Goal: Task Accomplishment & Management: Use online tool/utility

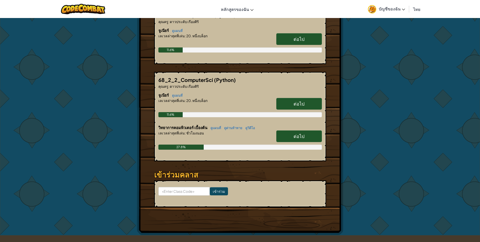
scroll to position [110, 0]
click at [290, 134] on link "ต่อไป" at bounding box center [299, 136] width 46 height 12
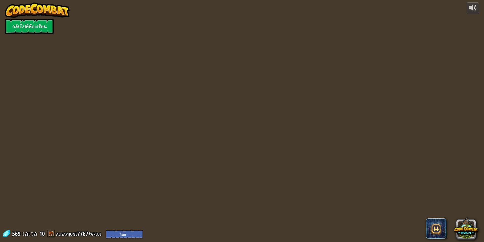
select select "th"
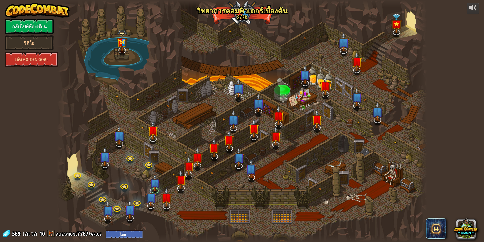
select select "th"
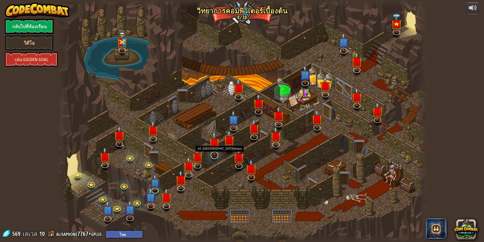
select select "th"
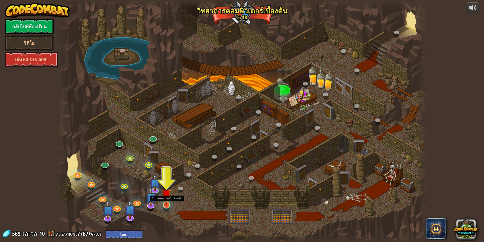
click at [164, 195] on img at bounding box center [167, 193] width 10 height 23
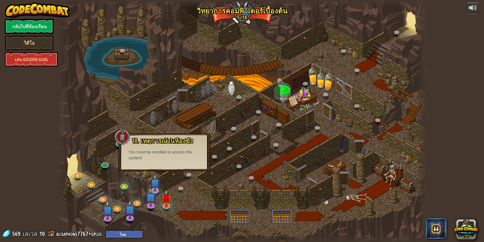
click at [44, 188] on div "powered by กลับไปที่ห้องเรียน วิดีโอ เล่น Golden Goal 25. Kithgard ประตู (ล็อค)…" at bounding box center [242, 121] width 484 height 242
click at [124, 101] on div at bounding box center [242, 121] width 370 height 242
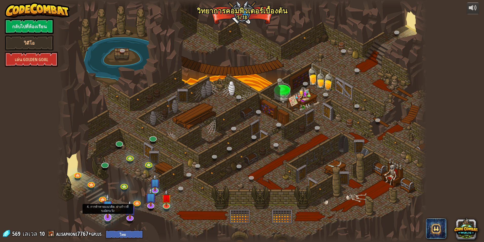
click at [106, 213] on img at bounding box center [107, 205] width 11 height 25
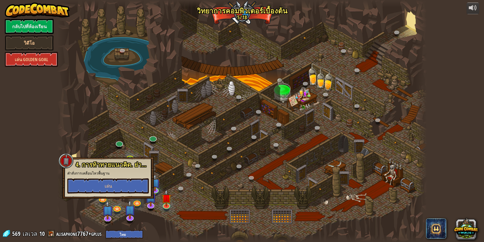
click at [183, 88] on div at bounding box center [242, 121] width 370 height 242
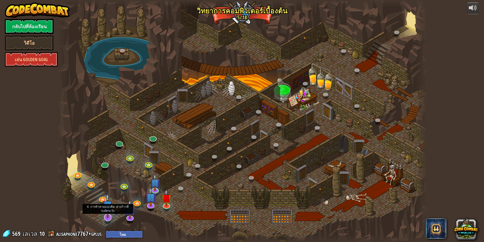
click at [110, 214] on img at bounding box center [107, 205] width 11 height 25
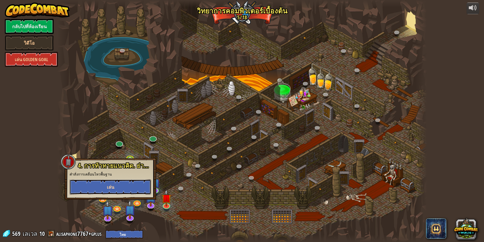
click at [116, 184] on button "เล่น" at bounding box center [111, 186] width 82 height 15
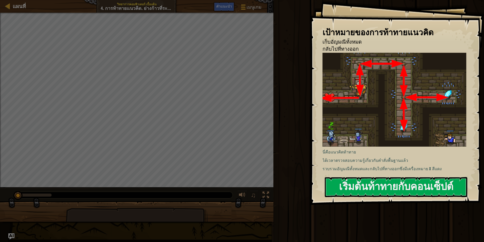
select select "th"
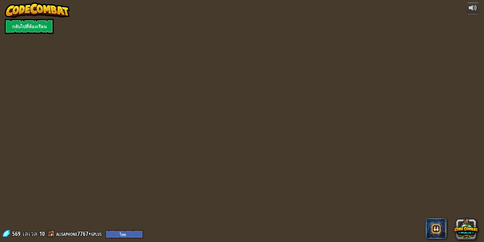
select select "th"
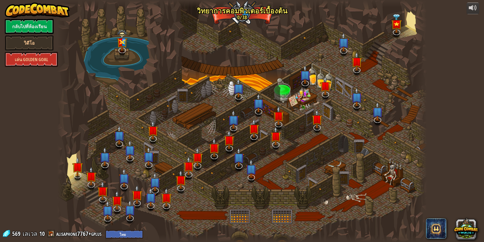
select select "th"
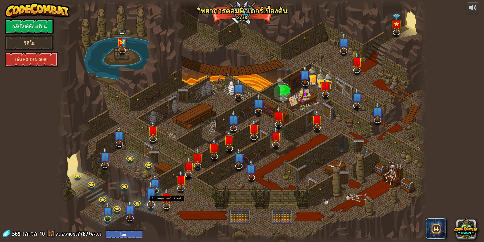
select select "th"
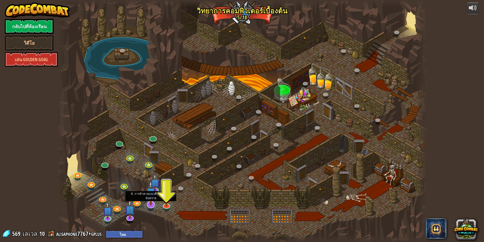
click at [150, 191] on img at bounding box center [151, 192] width 11 height 25
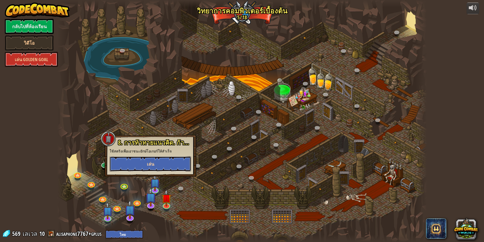
click at [149, 162] on span "เล่น" at bounding box center [150, 164] width 7 height 6
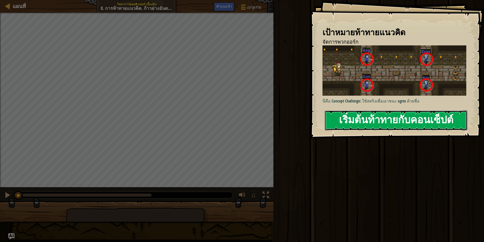
click at [347, 120] on button "เริ่มต้นท้าทายกับคอนเซ็ปต์" at bounding box center [396, 120] width 143 height 20
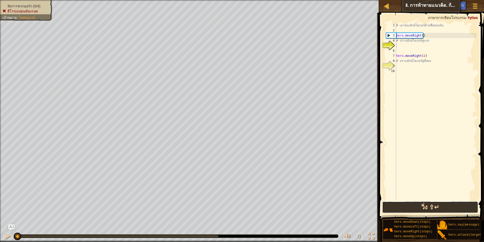
click at [443, 205] on button "วิ่ง ⇧↵" at bounding box center [430, 207] width 96 height 12
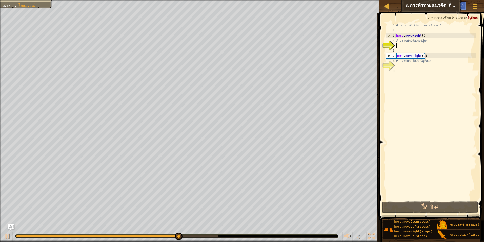
click at [396, 45] on div "# เอาชนะยักษ์โอเกอร์ด้วยชื่อของมัน hero . moveRight ( ) # ปราบยักษ์โอเกอร์คู่แร…" at bounding box center [435, 116] width 81 height 187
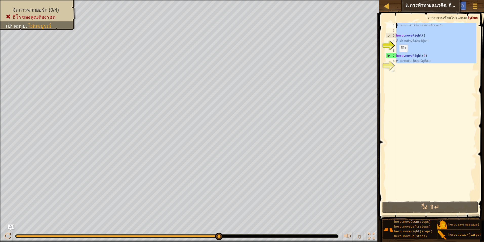
click at [372, 23] on div "แผนที่ วิทยาการคอมพิวเตอร์ เบื้องต้น 8. การท้าทายแนวคิด. ก้าวย่างอันตราย เมนูเก…" at bounding box center [242, 121] width 484 height 242
type textarea "# เอาชนะยักษ์โอเกอร์ด้วยชื่อของมัน"
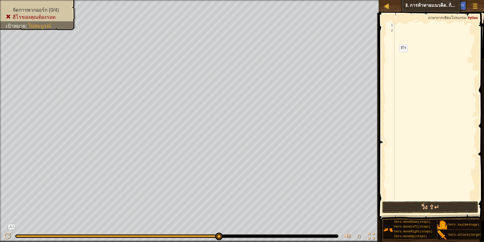
click at [397, 22] on span at bounding box center [431, 109] width 109 height 222
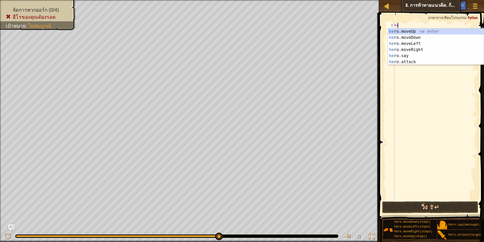
type textarea "her"
click at [405, 47] on div "her o.moveUp กด enter her o.moveDown กด enter her o.moveLeft กด enter her o.mov…" at bounding box center [436, 52] width 96 height 49
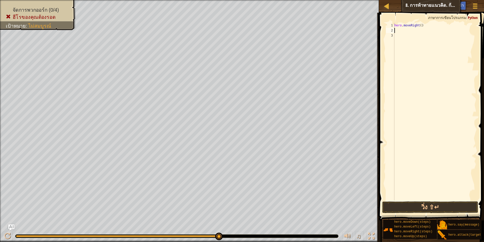
click at [407, 32] on div "hero . moveRight ( )" at bounding box center [434, 116] width 83 height 187
type textarea "h"
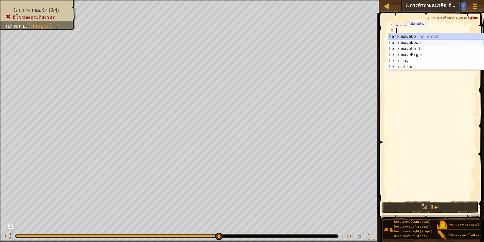
click at [412, 43] on div "h ero.moveUp กด enter h ero.moveDown กด enter h ero.moveLeft กด enter h ero.mov…" at bounding box center [436, 57] width 96 height 49
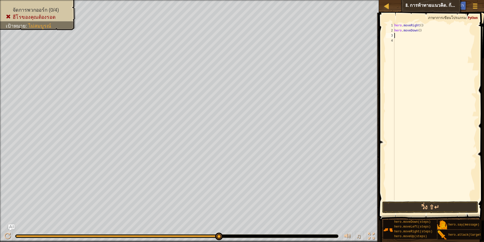
click at [408, 33] on div "hero . moveRight ( ) hero . moveDown ( )" at bounding box center [434, 116] width 83 height 187
type textarea "h"
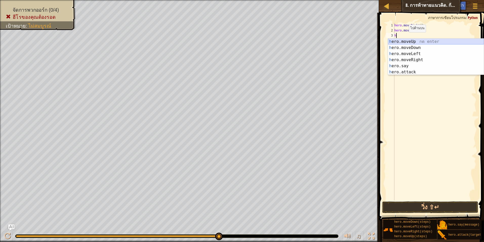
click at [406, 42] on div "h ero.moveUp กด enter h ero.moveDown กด enter h ero.moveLeft กด enter h ero.mov…" at bounding box center [436, 62] width 96 height 49
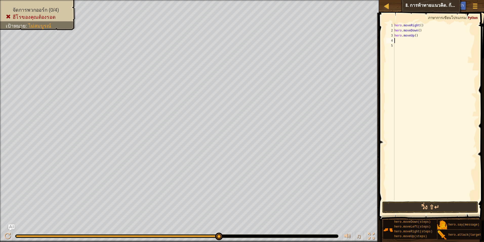
click at [405, 41] on div "hero . moveRight ( ) hero . moveDown ( ) hero . moveUp ( )" at bounding box center [434, 116] width 83 height 187
type textarea "h"
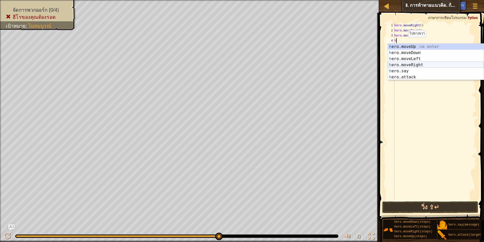
click at [414, 65] on div "h ero.moveUp กด enter h ero.moveDown กด enter h ero.moveLeft กด enter h ero.mov…" at bounding box center [436, 68] width 96 height 49
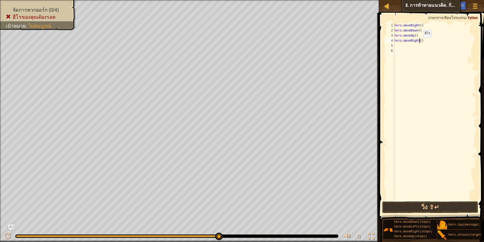
click at [419, 43] on div "hero . moveRight ( ) hero . moveDown ( ) hero . moveUp ( ) hero . moveRight ( )" at bounding box center [434, 116] width 83 height 187
type textarea "hero.moveRight(2)"
click at [403, 46] on div "hero . moveRight ( ) hero . moveDown ( ) hero . moveUp ( ) hero . moveRight ( 2…" at bounding box center [434, 116] width 83 height 187
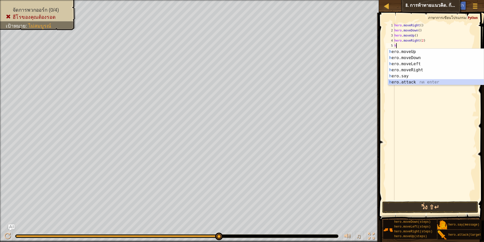
click at [417, 79] on div "h ero.moveUp กด enter h ero.moveDown กด enter h ero.moveLeft กด enter h ero.mov…" at bounding box center [436, 73] width 96 height 49
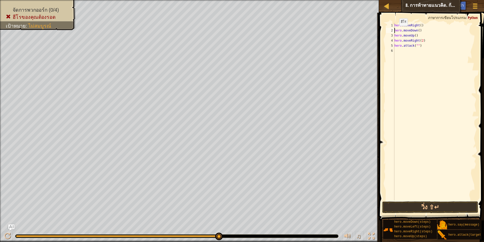
click at [395, 31] on div "hero . moveRight ( ) hero . moveDown ( ) hero . moveUp ( ) hero . moveRight ( 2…" at bounding box center [434, 116] width 83 height 187
type textarea "hero.moveDown()"
click at [397, 31] on div "hero . moveRight ( ) hero . moveDown ( ) hero . moveUp ( ) hero . moveRight ( 2…" at bounding box center [434, 116] width 83 height 187
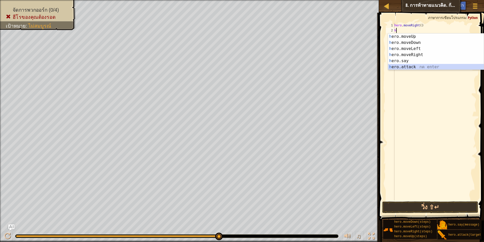
click at [413, 65] on div "h ero.moveUp กด enter h ero.moveDown กด enter h ero.moveLeft กด enter h ero.mov…" at bounding box center [436, 57] width 96 height 49
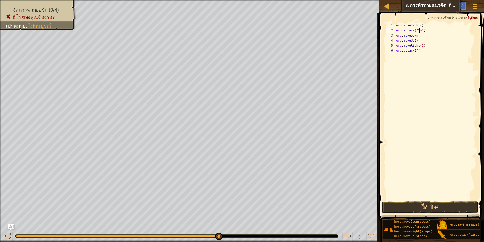
scroll to position [2, 2]
click at [394, 33] on div "hero . moveRight ( ) hero . attack ( "Sog" ) hero . moveDown ( ) hero . moveUp …" at bounding box center [434, 116] width 83 height 187
type textarea "hero.moveDown()"
click at [399, 33] on div "hero . moveRight ( ) hero . attack ( "Sog" ) hero . moveDown ( ) hero . moveUp …" at bounding box center [434, 116] width 83 height 187
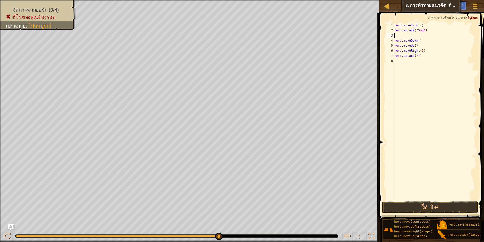
scroll to position [2, 0]
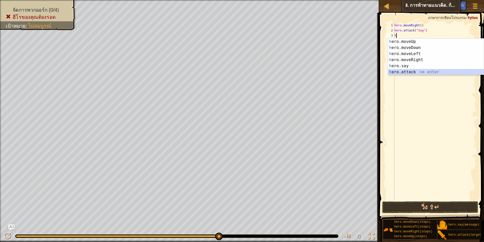
click at [402, 70] on div "h ero.moveUp กด enter h ero.moveDown กด enter h ero.moveLeft กด enter h ero.mov…" at bounding box center [436, 62] width 96 height 49
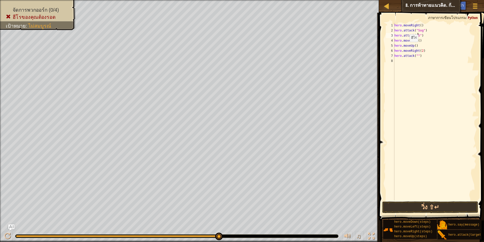
scroll to position [2, 2]
click at [394, 41] on div "hero . moveRight ( ) hero . attack ( "Sog" ) hero . attack ( "Sog" ) hero . mov…" at bounding box center [434, 116] width 83 height 187
type textarea "hero.moveDown()"
click at [407, 39] on div "hero . moveRight ( ) hero . attack ( "Sog" ) hero . attack ( "Sog" ) hero . mov…" at bounding box center [434, 116] width 83 height 187
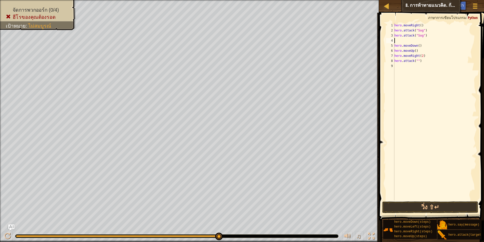
scroll to position [2, 0]
click at [395, 45] on div "hero . moveRight ( ) hero . attack ( "Sog" ) hero . attack ( "Sog" ) hero . mov…" at bounding box center [434, 116] width 83 height 187
type textarea "hero.moveDown()"
click at [394, 45] on div "hero . moveRight ( ) hero . attack ( "Sog" ) hero . attack ( "Sog" ) hero . mov…" at bounding box center [434, 116] width 83 height 187
click at [407, 41] on div "hero . moveRight ( ) hero . attack ( "Sog" ) hero . attack ( "Sog" ) hero . mov…" at bounding box center [436, 116] width 82 height 187
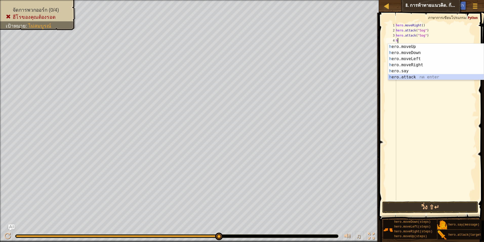
click at [417, 79] on div "h ero.moveUp กด enter h ero.moveDown กด enter h ero.moveLeft กด enter h ero.mov…" at bounding box center [436, 68] width 96 height 49
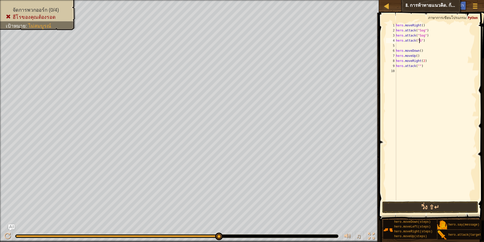
scroll to position [2, 2]
type textarea "hero.attack("Gos")"
click at [400, 45] on div "hero . moveRight ( ) hero . attack ( "Sog" ) hero . attack ( "Sog" ) hero . att…" at bounding box center [436, 116] width 82 height 187
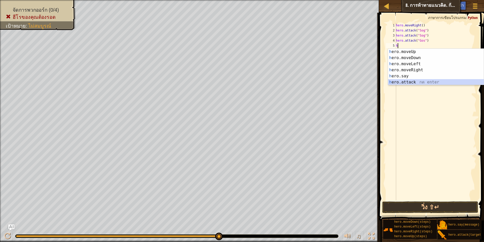
click at [424, 82] on div "h ero.moveUp กด enter h ero.moveDown กด enter h ero.moveLeft กด enter h ero.mov…" at bounding box center [436, 73] width 96 height 49
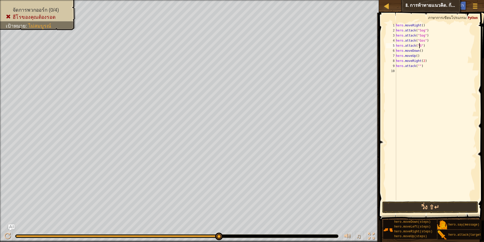
scroll to position [2, 2]
click at [417, 64] on div "hero . moveRight ( ) hero . attack ( "Sog" ) hero . attack ( "Sog" ) hero . att…" at bounding box center [436, 116] width 82 height 187
type textarea "hero.attack("Kro")"
click at [400, 72] on div "hero . moveRight ( ) hero . attack ( "Sog" ) hero . attack ( "Sog" ) hero . att…" at bounding box center [436, 116] width 82 height 187
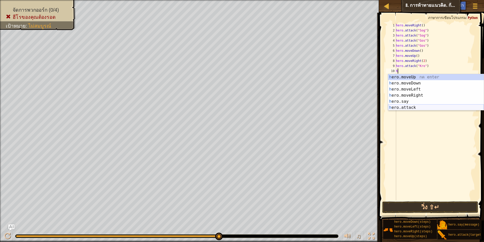
click at [421, 106] on div "h ero.moveUp กด enter h ero.moveDown กด enter h ero.moveLeft กด enter h ero.mov…" at bounding box center [436, 98] width 96 height 49
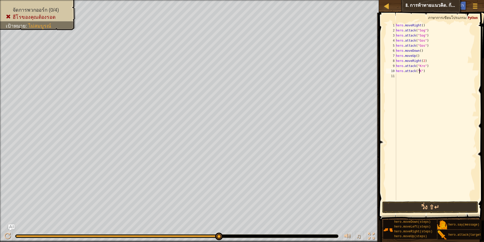
scroll to position [2, 2]
type textarea "hero.attack("Kro")"
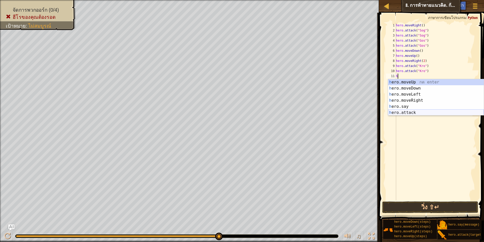
click at [414, 112] on div "h ero.moveUp กด enter h ero.moveDown กด enter h ero.moveLeft กด enter h ero.mov…" at bounding box center [436, 103] width 96 height 49
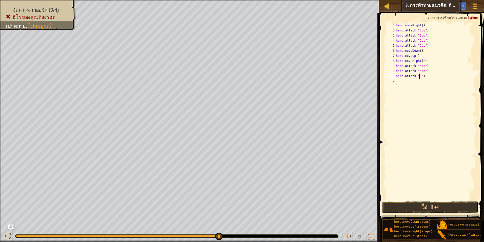
scroll to position [2, 2]
type textarea "hero.attack("Ergo")"
click at [418, 83] on div "hero . moveRight ( ) hero . attack ( "Sog" ) hero . attack ( "Sog" ) hero . att…" at bounding box center [436, 116] width 82 height 187
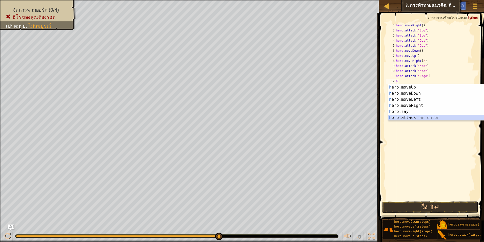
click at [407, 116] on div "h ero.moveUp กด enter h ero.moveDown กด enter h ero.moveLeft กด enter h ero.mov…" at bounding box center [436, 108] width 96 height 49
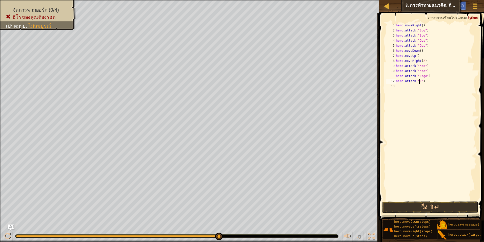
scroll to position [2, 2]
type textarea "hero.attack("Ergo")"
click at [410, 86] on div "hero . moveRight ( ) hero . attack ( "Sog" ) hero . attack ( "Sog" ) hero . att…" at bounding box center [436, 116] width 82 height 187
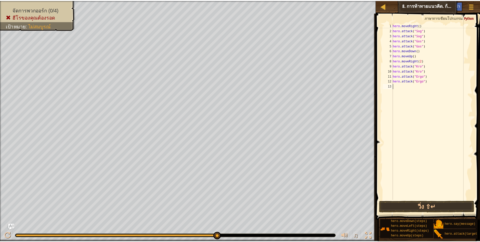
scroll to position [2, 0]
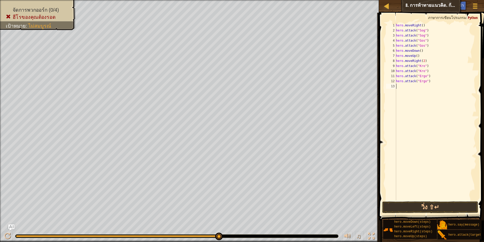
type textarea "h"
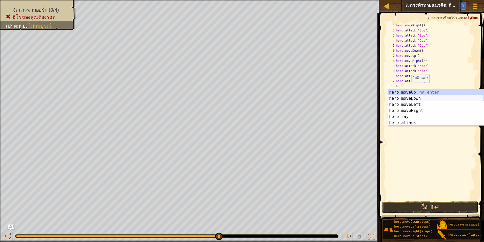
click at [408, 97] on div "h ero.moveUp กด enter h ero.moveDown กด enter h ero.moveLeft กด enter h ero.mov…" at bounding box center [436, 113] width 96 height 49
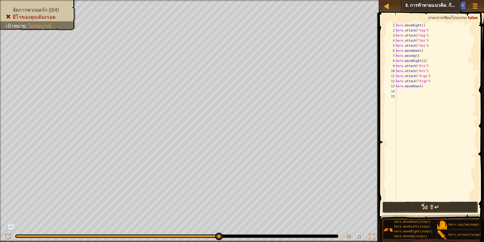
click at [407, 207] on button "วิ่ง ⇧↵" at bounding box center [430, 207] width 96 height 12
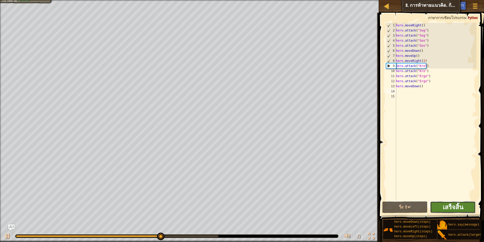
click at [443, 205] on button "เสร็จสิ้น" at bounding box center [453, 207] width 46 height 12
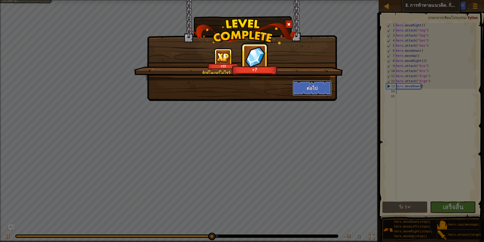
click at [298, 87] on button "ต่อไป" at bounding box center [312, 87] width 39 height 15
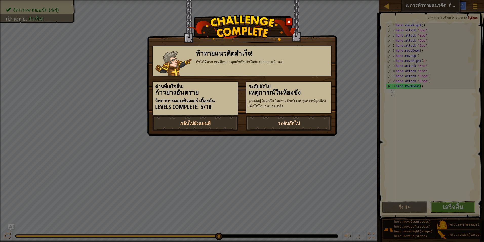
click at [268, 122] on link "ระดับถัดไป" at bounding box center [289, 122] width 86 height 15
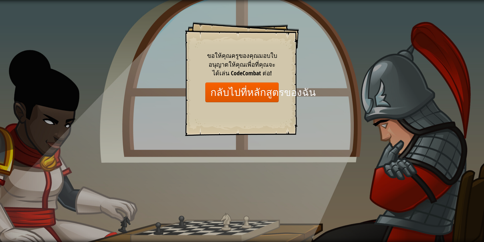
drag, startPoint x: 146, startPoint y: 86, endPoint x: 160, endPoint y: 86, distance: 13.9
click at [146, 86] on div "Goals Start Level เกิดข้อผิดพลาดในการโหลดจากเซิร์ฟเวอร์ [PERSON_NAME]รีเฟรชหน้า…" at bounding box center [242, 121] width 484 height 242
click at [226, 92] on link "กลับไปที่หลักสูตรของฉัน" at bounding box center [241, 91] width 73 height 19
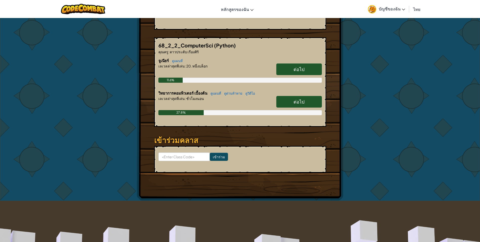
scroll to position [135, 0]
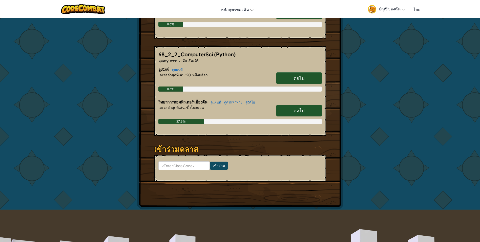
click at [287, 110] on link "ต่อไป" at bounding box center [299, 111] width 46 height 12
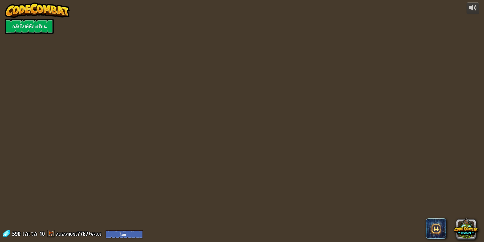
select select "th"
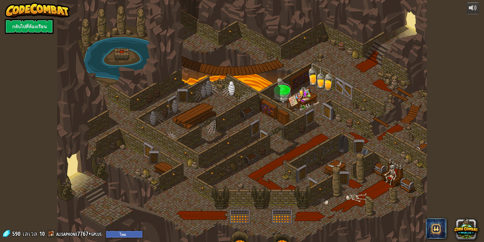
select select "th"
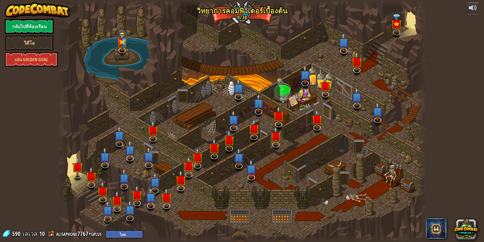
select select "th"
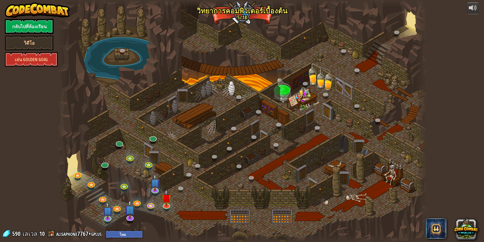
select select "th"
click at [155, 190] on link at bounding box center [155, 188] width 10 height 10
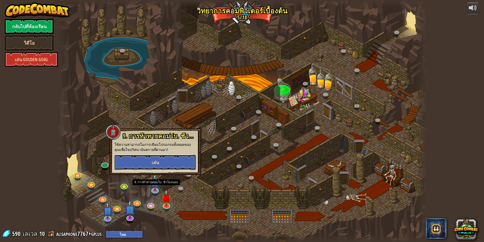
click at [157, 162] on span "เล่น" at bounding box center [155, 162] width 7 height 6
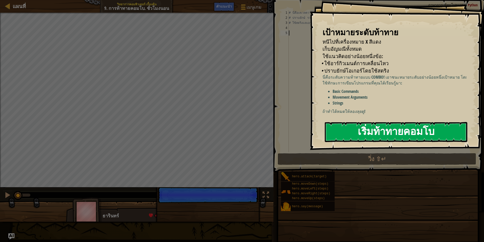
click at [384, 135] on button "เริ่มท้าทายคอมโบ" at bounding box center [396, 132] width 143 height 20
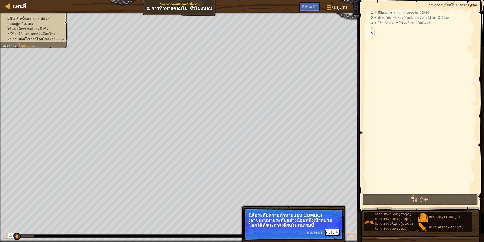
click at [326, 229] on button "ต่อไป" at bounding box center [332, 232] width 15 height 7
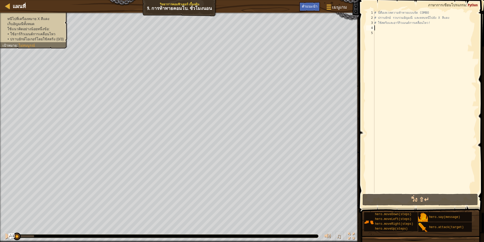
click at [377, 26] on div "# นี่คือเลเวลความท้าทายแบบจัด COMBO # ปราบยักษ์ รวบรวมอัญมณี และหลบหนีไปยัง X ส…" at bounding box center [424, 106] width 103 height 192
type textarea "h"
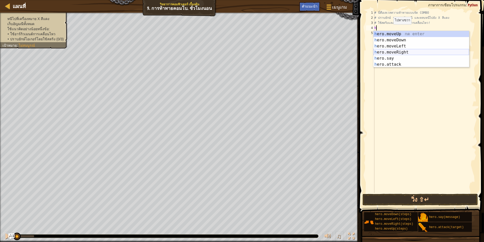
click at [424, 52] on div "h ero.moveUp กด enter h ero.moveDown กด enter h ero.moveLeft กด enter h ero.mov…" at bounding box center [421, 55] width 96 height 49
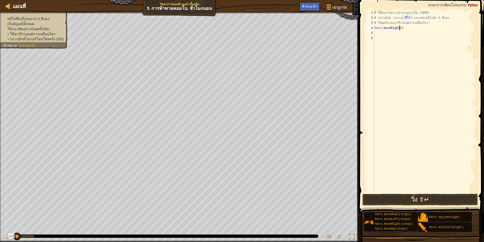
click at [399, 27] on div "# นี่คือ[PERSON_NAME]ความท้าทายแบบจัด COMBO # ปราบยักษ์ รวบรวม[PERSON_NAME] และ…" at bounding box center [424, 106] width 103 height 192
type textarea "hero.moveRight(2)"
click at [383, 34] on div "# นี่คือ[PERSON_NAME]ความท้าทายแบบจัด COMBO # ปราบยักษ์ รวบรวม[PERSON_NAME] และ…" at bounding box center [424, 106] width 103 height 192
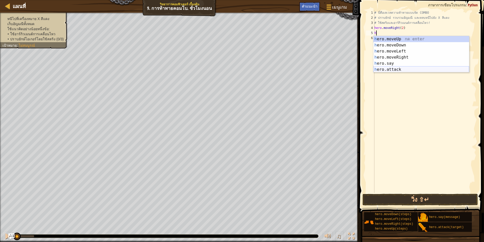
click at [406, 68] on div "h ero.moveUp กด enter h ero.moveDown กด enter h ero.moveLeft กด enter h ero.mov…" at bounding box center [421, 60] width 96 height 49
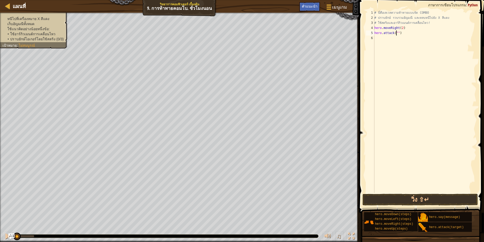
scroll to position [2, 2]
type textarea "hero.attack("Ursa")"
click at [390, 43] on div "# นี่คือ[PERSON_NAME]ความท้าทายแบบจัด COMBO # ปราบยักษ์ รวบรวม[PERSON_NAME] และ…" at bounding box center [424, 106] width 103 height 192
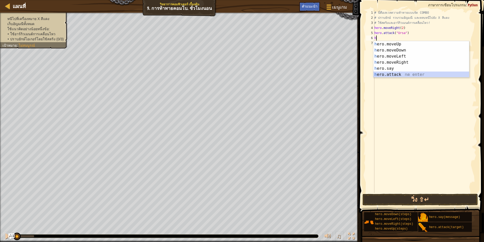
drag, startPoint x: 407, startPoint y: 73, endPoint x: 407, endPoint y: 69, distance: 4.1
click at [407, 73] on div "h ero.moveUp กด enter h ero.moveDown กด enter h ero.moveLeft กด enter h ero.mov…" at bounding box center [421, 65] width 96 height 49
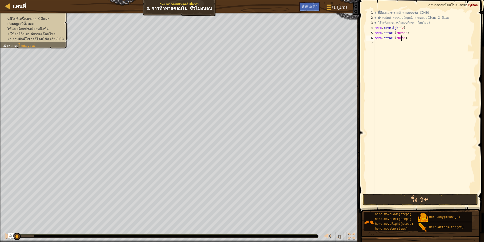
scroll to position [2, 2]
type textarea "hero.attack("Ursa")"
click at [383, 42] on div "# นี่คือ[PERSON_NAME]ความท้าทายแบบจัด COMBO # ปราบยักษ์ รวบรวม[PERSON_NAME] และ…" at bounding box center [424, 106] width 103 height 192
type textarea "h"
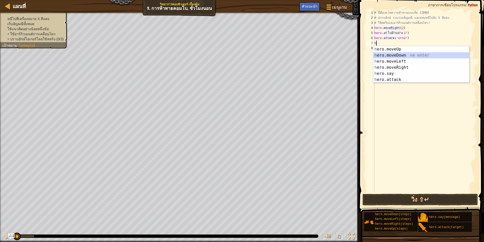
click at [392, 53] on div "h ero.moveUp กด enter h ero.moveDown กด enter h ero.moveLeft กด enter h ero.mov…" at bounding box center [421, 70] width 96 height 49
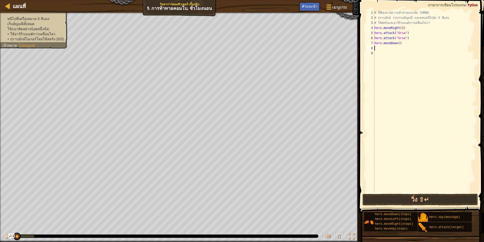
type textarea "h"
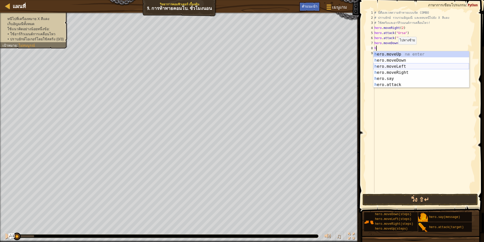
click at [403, 66] on div "h ero.moveUp กด enter h ero.moveDown กด enter h ero.moveLeft กด enter h ero.mov…" at bounding box center [421, 75] width 96 height 49
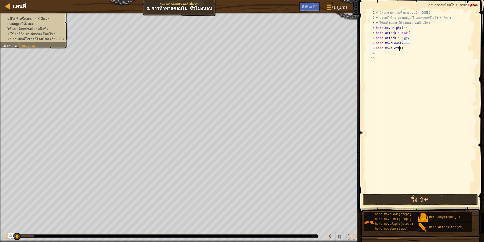
click at [400, 48] on div "# นี่คือ[PERSON_NAME]ความท้าทายแบบจัด COMBO # ปราบยักษ์ รวบรวม[PERSON_NAME] และ…" at bounding box center [426, 106] width 102 height 192
type textarea "hero.moveLeft(2)"
click at [378, 52] on div "# นี่คือ[PERSON_NAME]ความท้าทายแบบจัด COMBO # ปราบยักษ์ รวบรวม[PERSON_NAME] และ…" at bounding box center [426, 106] width 102 height 192
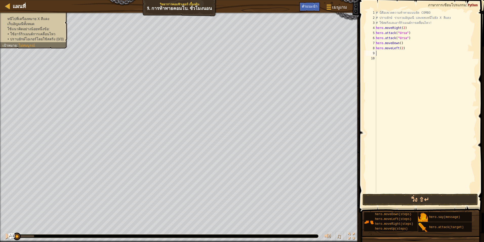
type textarea "h"
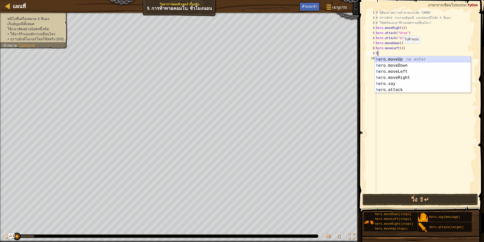
click at [388, 58] on div "h ero.moveUp กด enter h ero.moveDown กด enter h ero.moveLeft กด enter h ero.mov…" at bounding box center [423, 80] width 96 height 49
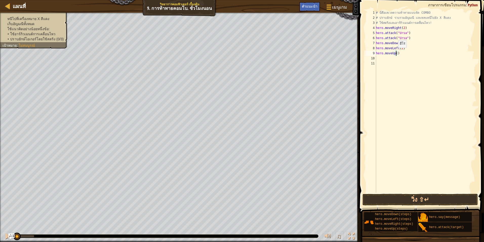
click at [395, 53] on div "# นี่คือ[PERSON_NAME]ความท้าทายแบบจัด COMBO # ปราบยักษ์ รวบรวม[PERSON_NAME] และ…" at bounding box center [426, 106] width 102 height 192
type textarea "hero.moveUp(2)"
click at [383, 59] on div "# นี่คือ[PERSON_NAME]ความท้าทายแบบจัด COMBO # ปราบยักษ์ รวบรวม[PERSON_NAME] และ…" at bounding box center [426, 106] width 102 height 192
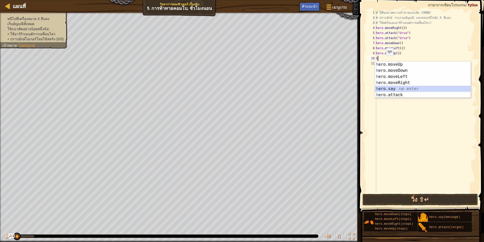
click at [420, 89] on div "h ero.moveUp กด enter h ero.moveDown กด enter h ero.moveLeft กด enter h ero.mov…" at bounding box center [423, 85] width 96 height 49
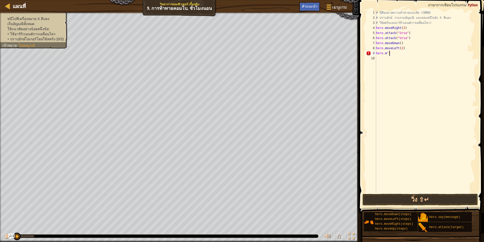
click at [400, 52] on div "# นี่คือ[PERSON_NAME]ความท้าทายแบบจัด COMBO # ปราบยักษ์ รวบรวม[PERSON_NAME] และ…" at bounding box center [426, 106] width 102 height 192
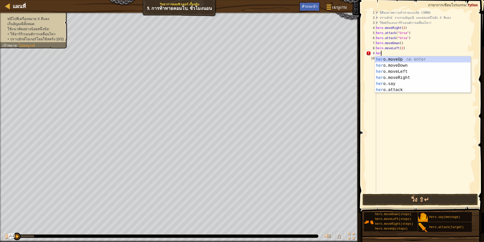
type textarea "h"
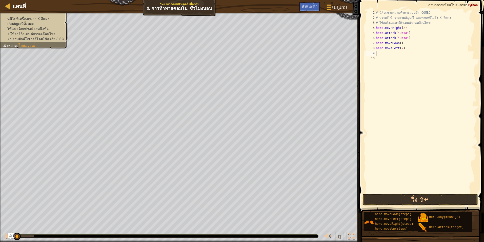
type textarea "h"
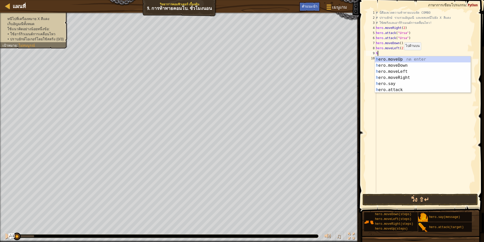
click at [401, 61] on div "h ero.moveUp กด enter h ero.moveDown กด enter h ero.moveLeft กด enter h ero.mov…" at bounding box center [423, 80] width 96 height 49
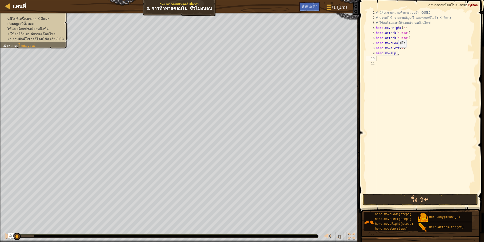
click at [395, 52] on div "# นี่คือ[PERSON_NAME]ความท้าทายแบบจัด COMBO # ปราบยักษ์ รวบรวม[PERSON_NAME] และ…" at bounding box center [426, 106] width 102 height 192
type textarea "hero.moveUp(2)"
click at [397, 62] on div "# นี่คือ[PERSON_NAME]ความท้าทายแบบจัด COMBO # ปราบยักษ์ รวบรวม[PERSON_NAME] และ…" at bounding box center [426, 106] width 102 height 192
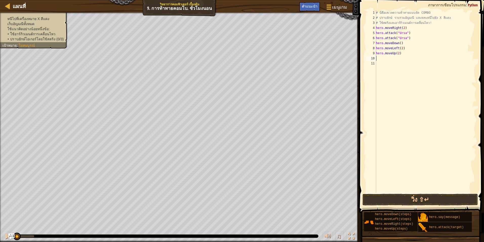
click at [394, 57] on div "# นี่คือ[PERSON_NAME]ความท้าทายแบบจัด COMBO # ปราบยักษ์ รวบรวม[PERSON_NAME] และ…" at bounding box center [426, 106] width 102 height 192
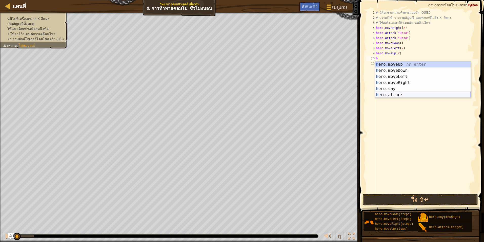
click at [381, 93] on div "h ero.moveUp กด enter h ero.moveDown กด enter h ero.moveLeft กด enter h ero.mov…" at bounding box center [423, 85] width 96 height 49
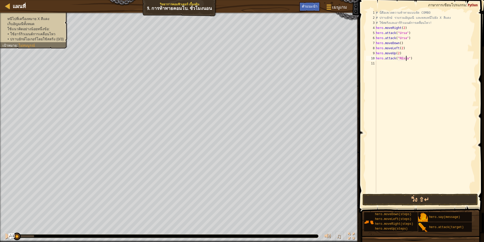
scroll to position [2, 3]
click at [401, 58] on div "# นี่คือ[PERSON_NAME]ความท้าทายแบบจัด COMBO # ปราบยักษ์ รวบรวม[PERSON_NAME] และ…" at bounding box center [426, 106] width 102 height 192
type textarea "hero.attack("Rexxar")"
click at [384, 66] on div "# นี่คือ[PERSON_NAME]ความท้าทายแบบจัด COMBO # ปราบยักษ์ รวบรวม[PERSON_NAME] และ…" at bounding box center [426, 106] width 102 height 192
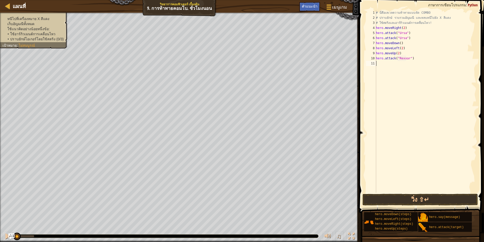
scroll to position [2, 0]
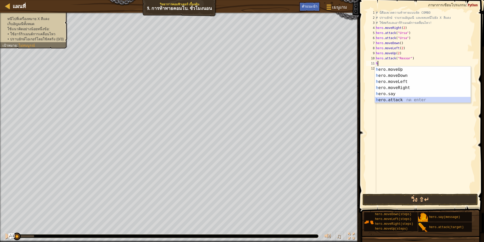
click at [402, 98] on div "h ero.moveUp กด enter h ero.moveDown กด enter h ero.moveLeft กด enter h ero.mov…" at bounding box center [423, 90] width 96 height 49
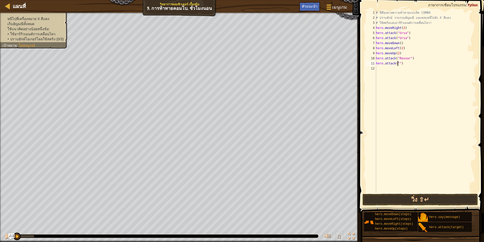
scroll to position [2, 2]
type textarea "hero.attack("Rexxar")"
click at [386, 71] on div "# นี่คือ[PERSON_NAME]ความท้าทายแบบจัด COMBO # ปราบยักษ์ รวบรวม[PERSON_NAME] และ…" at bounding box center [426, 106] width 102 height 192
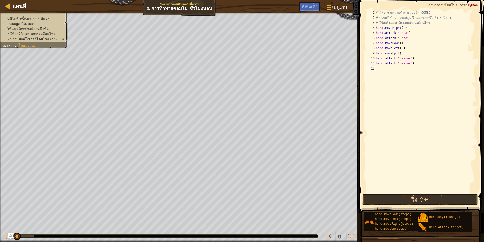
type textarea "h"
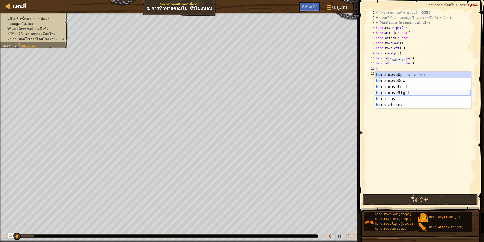
click at [405, 91] on div "h ero.moveUp กด enter h ero.moveDown กด enter h ero.moveLeft กด enter h ero.mov…" at bounding box center [423, 95] width 96 height 49
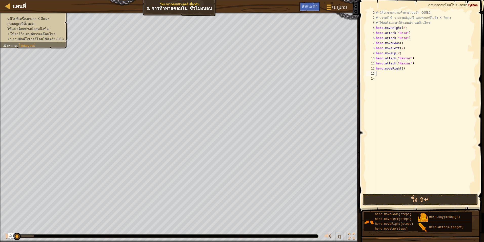
click at [387, 75] on div "# นี่คือ[PERSON_NAME]ความท้าทายแบบจัด COMBO # ปราบยักษ์ รวบรวม[PERSON_NAME] และ…" at bounding box center [426, 106] width 102 height 192
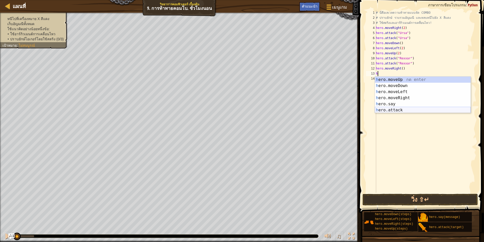
click at [414, 109] on div "h ero.moveUp กด enter h ero.moveDown กด enter h ero.moveLeft กด enter h ero.mov…" at bounding box center [423, 100] width 96 height 49
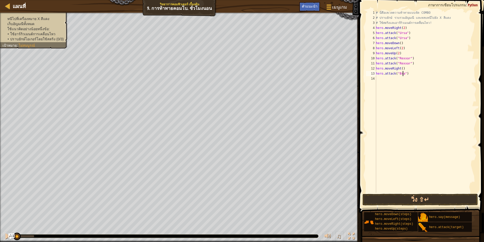
scroll to position [2, 2]
type textarea "hero.attack("Brack")"
click at [392, 80] on div "# นี่คือ[PERSON_NAME]ความท้าทายแบบจัด COMBO # ปราบยักษ์ รวบรวม[PERSON_NAME] และ…" at bounding box center [426, 106] width 102 height 192
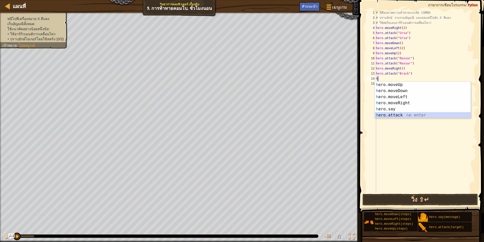
click at [409, 114] on div "h ero.moveUp กด enter h ero.moveDown กด enter h ero.moveLeft กด enter h ero.mov…" at bounding box center [423, 106] width 96 height 49
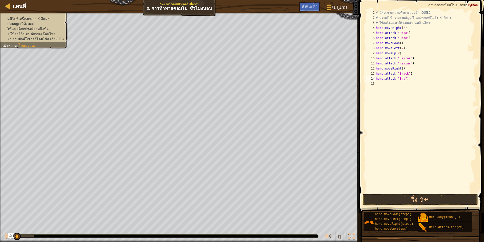
scroll to position [2, 2]
type textarea "hero.attack("Brack")"
click at [382, 84] on div "# นี่คือ[PERSON_NAME]ความท้าทายแบบจัด COMBO # ปราบยักษ์ รวบรวม[PERSON_NAME] และ…" at bounding box center [426, 106] width 102 height 192
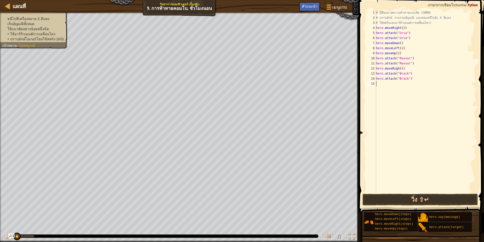
type textarea "h"
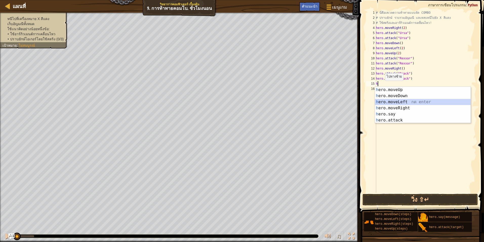
click at [425, 104] on div "h ero.moveUp กด enter h ero.moveDown กด enter h ero.moveLeft กด enter h ero.mov…" at bounding box center [423, 111] width 96 height 49
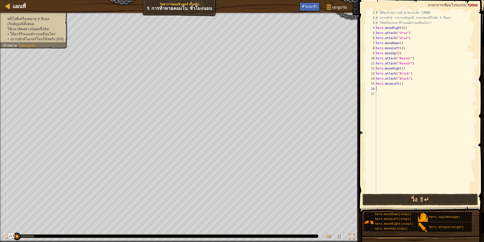
click at [404, 85] on div "# นี่คือ[PERSON_NAME]ความท้าทายแบบจัด COMBO # ปราบยักษ์ รวบรวม[PERSON_NAME] และ…" at bounding box center [426, 106] width 102 height 192
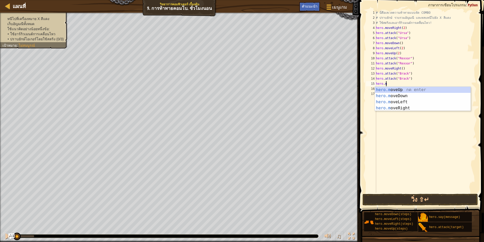
type textarea "hero"
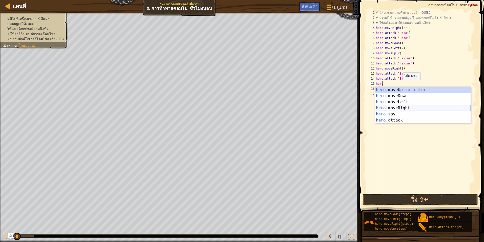
click at [407, 107] on div "hero .moveUp กด enter hero .moveDown กด enter hero .moveLeft กด enter hero .mov…" at bounding box center [423, 111] width 96 height 49
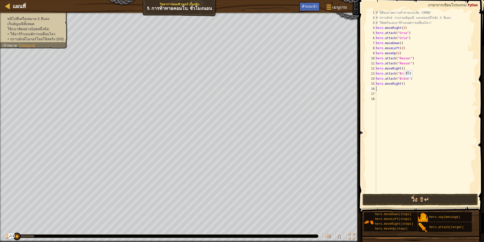
click at [401, 83] on div "# นี่คือ[PERSON_NAME]ความท้าทายแบบจัด COMBO # ปราบยักษ์ รวบรวม[PERSON_NAME] และ…" at bounding box center [426, 106] width 102 height 192
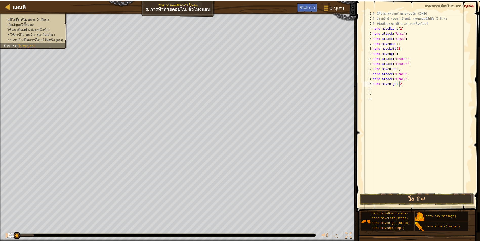
scroll to position [2, 2]
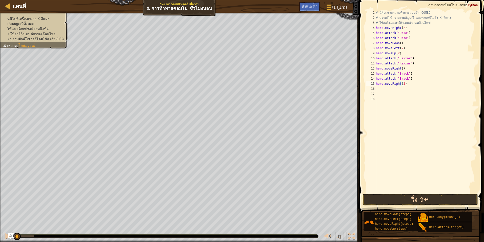
type textarea "hero.moveRight(2)"
click at [415, 197] on button "วิ่ง ⇧↵" at bounding box center [420, 199] width 115 height 12
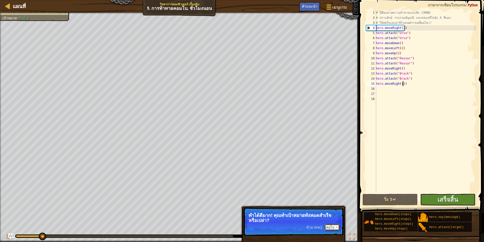
click at [331, 227] on button "ต่อไป" at bounding box center [332, 227] width 15 height 7
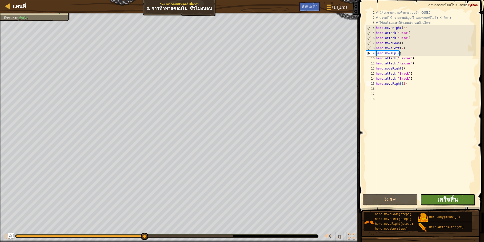
click at [458, 196] on button "เสร็จสิ้น" at bounding box center [447, 199] width 55 height 12
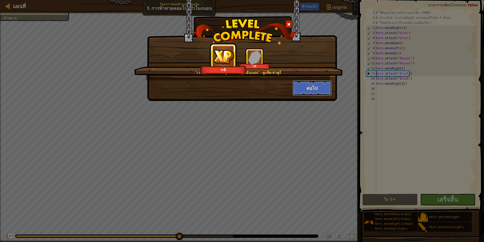
click at [317, 87] on button "ต่อไป" at bounding box center [312, 87] width 39 height 15
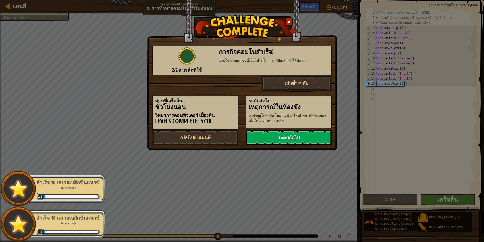
click at [317, 137] on link "ระดับถัดไป" at bounding box center [289, 137] width 86 height 15
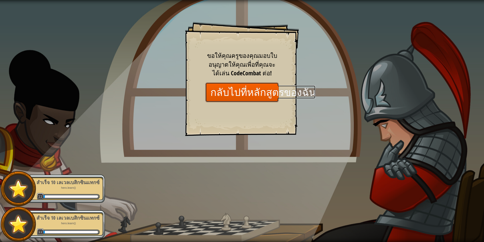
click at [225, 97] on link "กลับไปที่หลักสูตรของฉัน" at bounding box center [241, 91] width 73 height 19
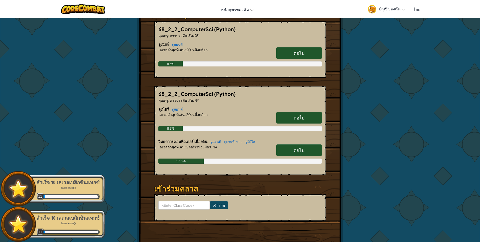
scroll to position [101, 0]
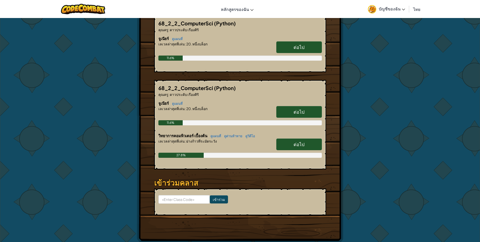
click at [301, 141] on span "ต่อไป" at bounding box center [299, 144] width 11 height 6
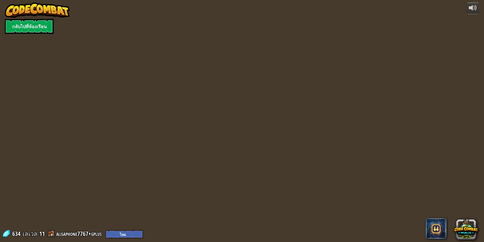
select select "th"
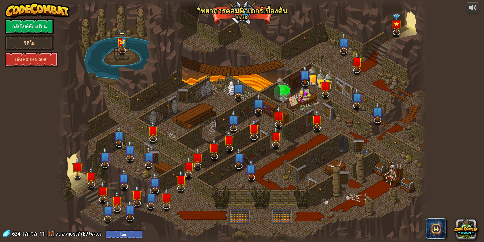
select select "th"
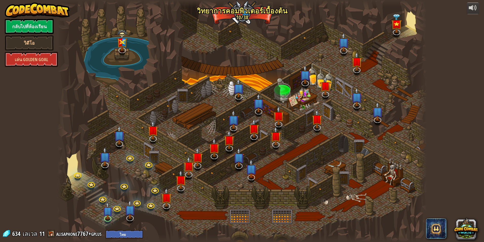
select select "th"
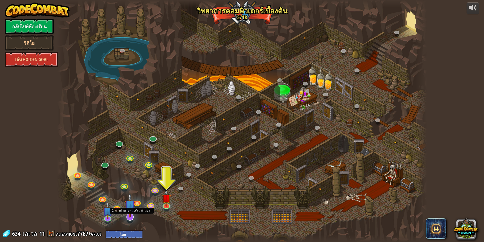
click at [132, 214] on img at bounding box center [130, 204] width 11 height 25
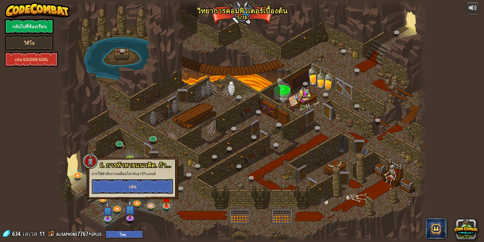
click at [135, 189] on button "เล่น" at bounding box center [133, 185] width 82 height 15
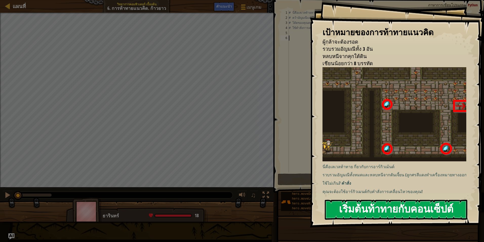
click at [362, 203] on button "เริ่มต้นท้าทายกับคอนเซ็ปต์" at bounding box center [396, 209] width 143 height 20
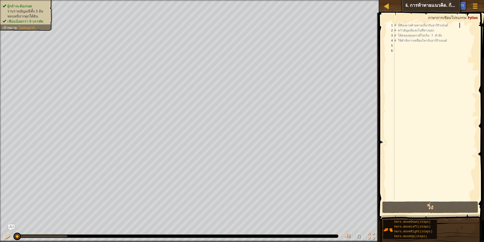
click at [460, 25] on div "# นี่คือเลเวลท้ายทายเกี่ยวกับอาร์กิวเม้นต์ # คว้าอัญมณีและไปที่ทางออก # โค้ดของ…" at bounding box center [434, 116] width 83 height 187
type textarea "# นี่คือเลเวลท้ายทายเกี่ยวกับอาร์กิวเม้นต์"
click at [454, 45] on div "# นี่คือเลเวลท้ายทายเกี่ยวกับอาร์กิวเม้นต์ # คว้าอัญมณีและไปที่ทางออก # โค้ดของ…" at bounding box center [434, 116] width 83 height 187
click at [450, 39] on div "# นี่คือเลเวลท้ายทายเกี่ยวกับอาร์กิวเม้นต์ # คว้าอัญมณีและไปที่ทางออก # โค้ดของ…" at bounding box center [434, 116] width 83 height 187
type textarea "# ใช้คำสั่งการเคลื่อนไหวกับอาร์กิวเมนต์"
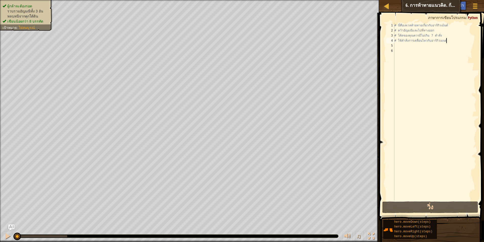
click at [447, 40] on div "# นี่คือเลเวลท้ายทายเกี่ยวกับอาร์กิวเม้นต์ # คว้าอัญมณีและไปที่ทางออก # โค้ดของ…" at bounding box center [434, 116] width 83 height 187
click at [437, 46] on div "# นี่คือเลเวลท้ายทายเกี่ยวกับอาร์กิวเม้นต์ # คว้าอัญมณีและไปที่ทางออก # โค้ดของ…" at bounding box center [434, 116] width 83 height 187
type textarea "#"
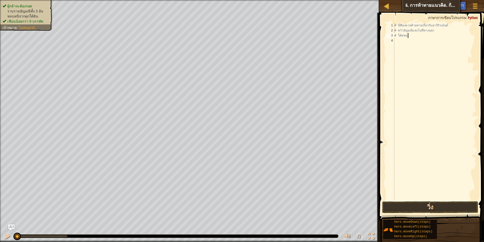
type textarea "#"
type textarea "h"
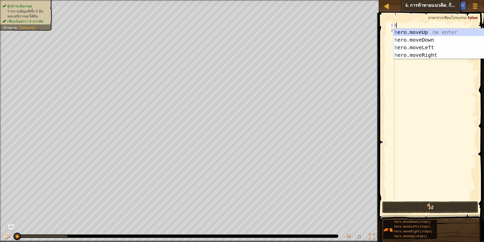
scroll to position [2, 0]
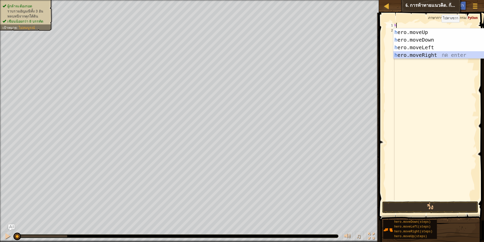
click at [429, 54] on div "h ero.moveUp กด enter h ero.moveDown กด enter h ero.moveLeft กด enter h ero.mov…" at bounding box center [441, 51] width 96 height 46
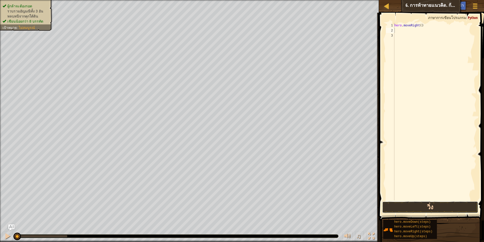
click at [396, 207] on button "วิ่ง" at bounding box center [430, 207] width 96 height 12
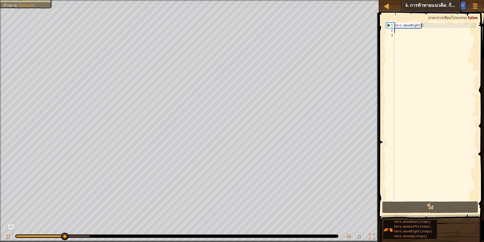
type textarea "h"
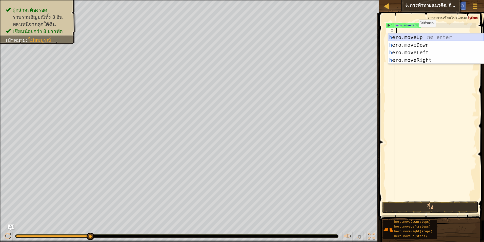
click at [415, 36] on div "h ero.moveUp กด enter h ero.moveDown กด enter h ero.moveLeft กด enter h ero.mov…" at bounding box center [436, 56] width 96 height 46
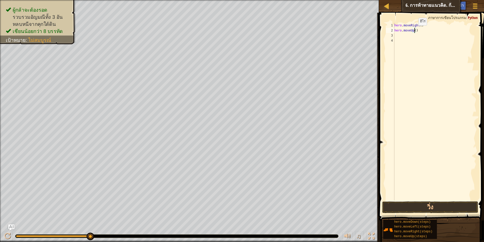
click at [414, 30] on div "hero . moveRight ( ) hero . moveUp ( )" at bounding box center [434, 116] width 83 height 187
drag, startPoint x: 455, startPoint y: 203, endPoint x: 455, endPoint y: 198, distance: 5.6
click at [455, 202] on button "วิ่ง" at bounding box center [430, 207] width 96 height 12
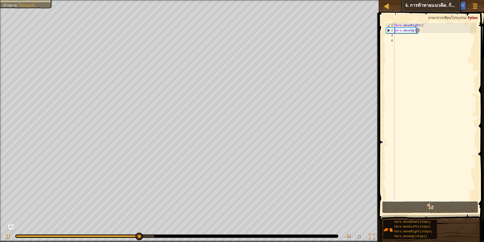
scroll to position [2, 2]
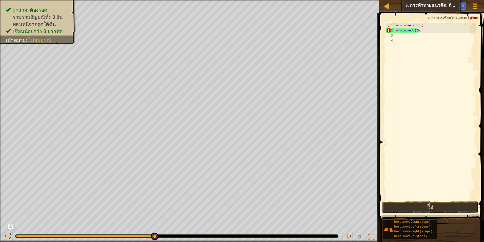
type textarea "hero.moveUp(3)"
click at [399, 37] on div "hero . moveRight ( ) hero . moveUp ( 3 )" at bounding box center [434, 116] width 83 height 187
type textarea "h"
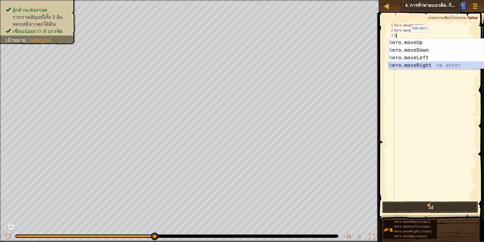
click at [419, 65] on div "h ero.moveUp กด enter h ero.moveDown กด enter h ero.moveLeft กด enter h ero.mov…" at bounding box center [436, 61] width 96 height 46
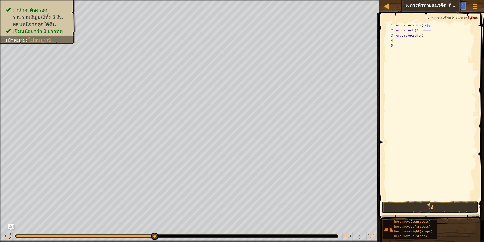
click at [419, 35] on div "hero . moveRight ( ) hero . moveUp ( 3 ) hero . moveRight ( )" at bounding box center [434, 116] width 83 height 187
click at [420, 35] on div "hero . moveRight ( ) hero . moveUp ( 3 ) hero . moveRight ( )" at bounding box center [434, 116] width 83 height 187
type textarea "hero.moveRight(2)"
click at [402, 43] on div "hero . moveRight ( ) hero . moveUp ( 3 ) hero . moveRight ( 2 )" at bounding box center [434, 116] width 83 height 187
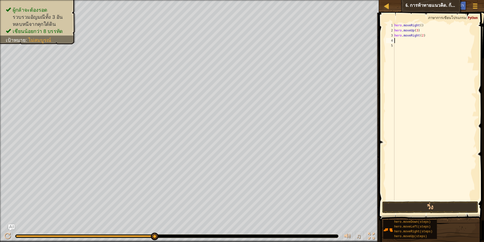
scroll to position [2, 0]
type textarea "h"
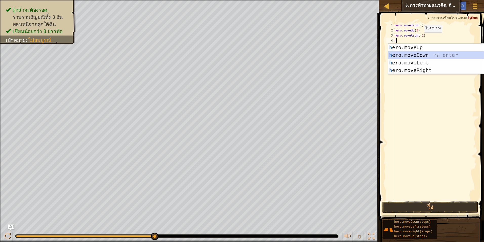
click at [404, 53] on div "h ero.moveUp กด enter h ero.moveDown กด enter h ero.moveLeft กด enter h ero.mov…" at bounding box center [436, 67] width 96 height 46
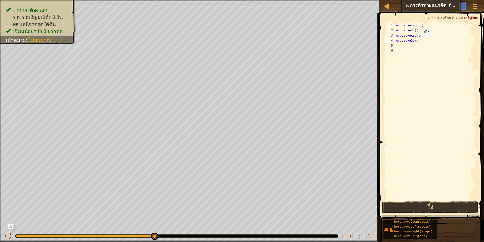
click at [418, 42] on div "hero . moveRight ( ) hero . moveUp ( 3 ) hero . moveRight ( 2 ) hero . moveDown…" at bounding box center [434, 116] width 83 height 187
type textarea "hero.moveDown(3)"
click at [409, 210] on button "วิ่ง" at bounding box center [430, 207] width 96 height 12
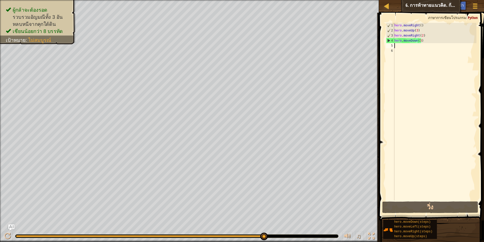
click at [398, 45] on div "hero . moveRight ( ) hero . moveUp ( 3 ) hero . moveRight ( 2 ) hero . moveDown…" at bounding box center [434, 116] width 83 height 187
type textarea "h"
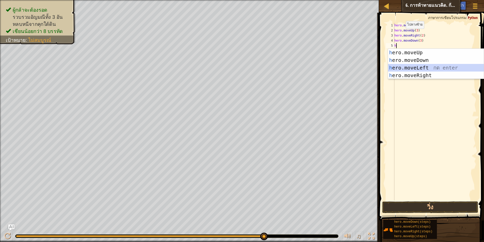
click at [417, 66] on div "h ero.moveUp กด enter h ero.moveDown กด enter h ero.moveLeft กด enter h ero.mov…" at bounding box center [436, 72] width 96 height 46
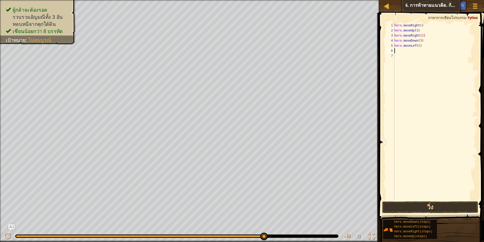
type textarea "h"
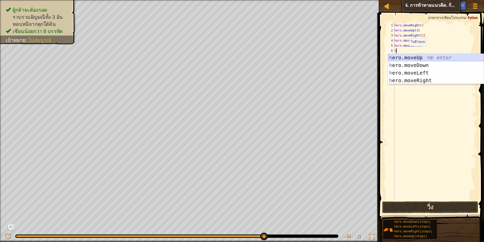
click at [409, 54] on div "h ero.moveUp กด enter h ero.moveDown กด enter h ero.moveLeft กด enter h ero.mov…" at bounding box center [436, 77] width 96 height 46
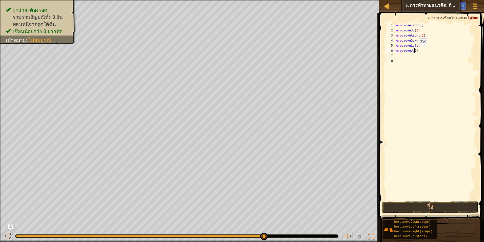
click at [414, 51] on div "hero . moveRight ( ) hero . moveUp ( 3 ) hero . moveRight ( 2 ) hero . moveDown…" at bounding box center [434, 116] width 83 height 187
type textarea "hero.moveUp(2)"
click at [435, 203] on button "วิ่ง" at bounding box center [430, 207] width 96 height 12
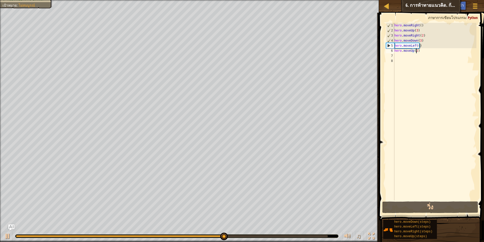
click at [403, 57] on div "hero . moveRight ( ) hero . moveUp ( 3 ) hero . moveRight ( 2 ) hero . moveDown…" at bounding box center [434, 116] width 83 height 187
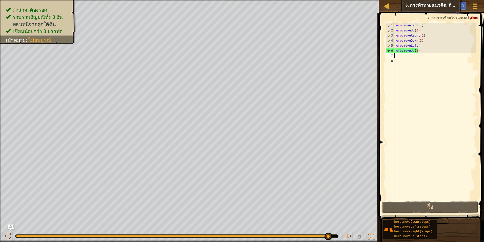
type textarea "h"
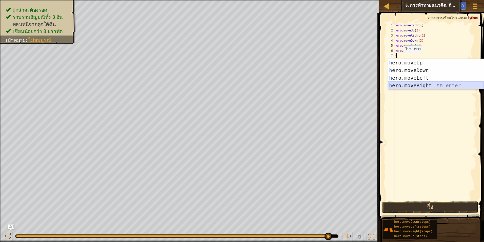
click at [406, 85] on div "h ero.moveUp กด enter h ero.moveDown กด enter h ero.moveLeft กด enter h ero.mov…" at bounding box center [436, 82] width 96 height 46
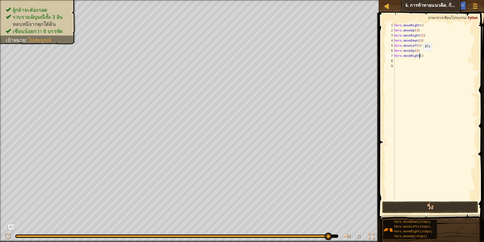
click at [419, 56] on div "hero . moveRight ( ) hero . moveUp ( 3 ) hero . moveRight ( 2 ) hero . moveDown…" at bounding box center [434, 116] width 83 height 187
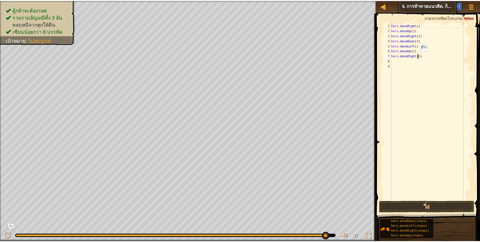
scroll to position [2, 2]
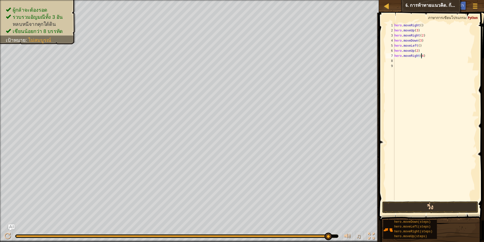
type textarea "hero.moveRight(4)"
click at [434, 203] on button "วิ่ง" at bounding box center [430, 207] width 96 height 12
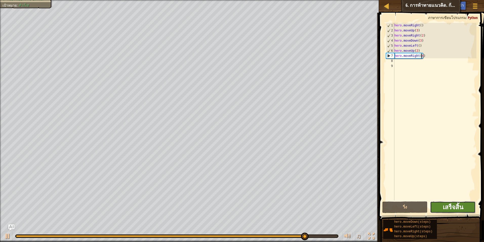
click at [456, 205] on span "เสร็จสิ้น" at bounding box center [453, 207] width 21 height 8
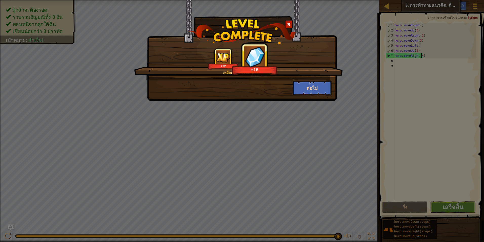
click at [310, 90] on button "ต่อไป" at bounding box center [312, 87] width 39 height 15
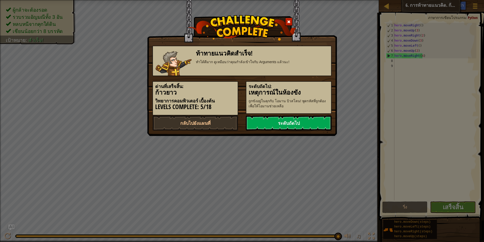
click at [317, 118] on link "ระดับถัดไป" at bounding box center [289, 122] width 86 height 15
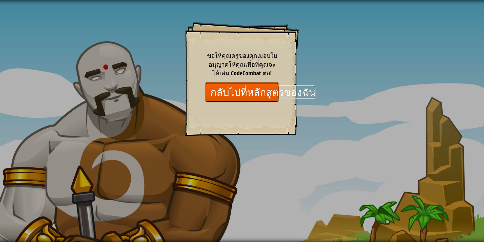
click at [247, 85] on link "กลับไปที่หลักสูตรของฉัน" at bounding box center [241, 91] width 73 height 19
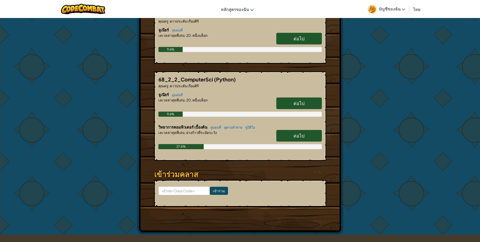
scroll to position [135, 0]
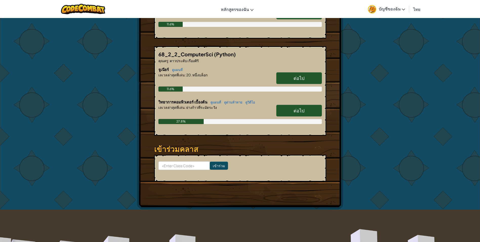
click at [303, 109] on span "ต่อไป" at bounding box center [299, 110] width 11 height 6
select select "th"
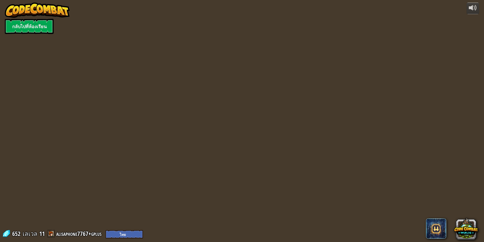
select select "th"
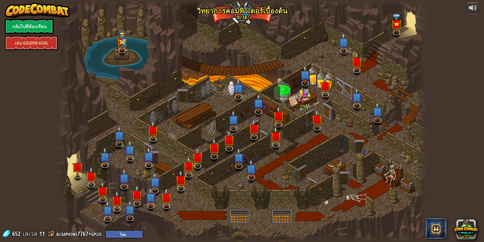
select select "th"
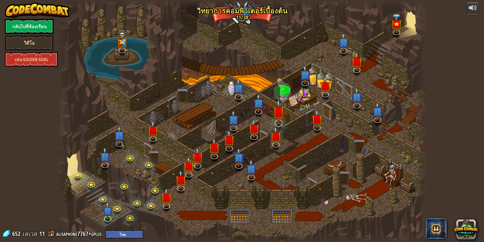
select select "th"
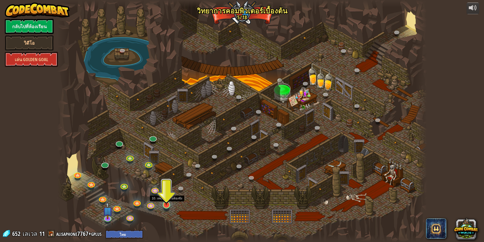
click at [170, 198] on img at bounding box center [167, 193] width 10 height 23
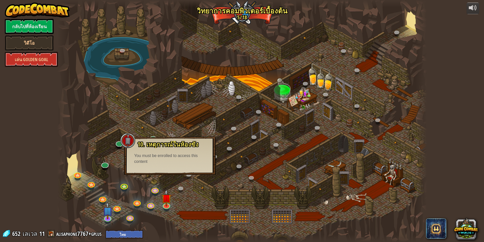
click at [164, 153] on div "10. เหตุการณ์ในห้องขัง ถูกขังอยู่ในคุกกับ โอมาน บิวสโตน! พูดรหัสที่ถูกต้องเพื่อ…" at bounding box center [170, 153] width 82 height 24
click at [165, 204] on img at bounding box center [167, 193] width 10 height 23
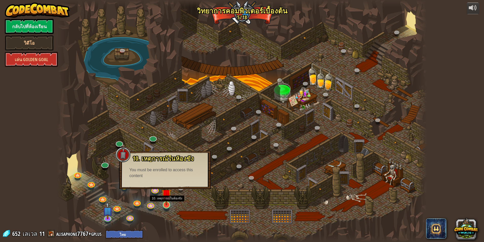
click at [165, 204] on img at bounding box center [167, 193] width 10 height 23
drag, startPoint x: 165, startPoint y: 204, endPoint x: 165, endPoint y: 200, distance: 3.8
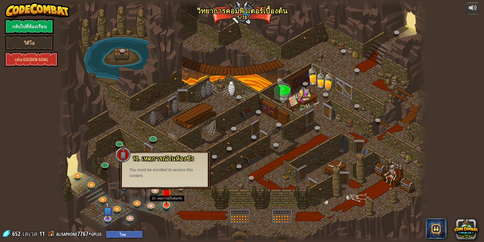
click at [165, 204] on img at bounding box center [167, 193] width 10 height 23
drag, startPoint x: 166, startPoint y: 187, endPoint x: 168, endPoint y: 177, distance: 10.0
click at [167, 181] on div "10. เหตุการณ์ในห้องขัง ถูกขังอยู่ในคุกกับ โอมาน บิวสโตน! พูดรหัสที่ถูกต้องเพื่อ…" at bounding box center [165, 169] width 92 height 38
click at [168, 177] on div "You must be enrolled to access this content" at bounding box center [164, 173] width 71 height 12
click at [167, 162] on div "10. เหตุการณ์ในห้องขัง ถูกขังอยู่ในคุกกับ โอมาน บิวสโตน! พูดรหัสที่ถูกต้องเพื่อ…" at bounding box center [165, 167] width 82 height 24
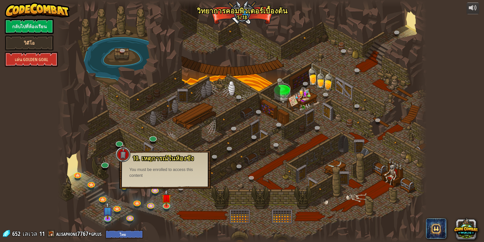
click at [189, 167] on div "You must be enrolled to access this content" at bounding box center [164, 173] width 71 height 12
drag, startPoint x: 189, startPoint y: 167, endPoint x: 188, endPoint y: 183, distance: 15.7
click at [188, 183] on div "10. เหตุการณ์ในห้องขัง ถูกขังอยู่ในคุกกับ โอมาน บิวสโตน! พูดรหัสที่ถูกต้องเพื่อ…" at bounding box center [165, 169] width 92 height 38
click at [226, 150] on link at bounding box center [230, 149] width 10 height 10
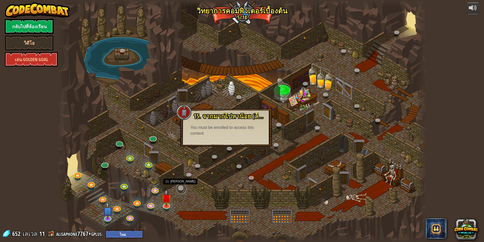
click at [180, 186] on link at bounding box center [181, 188] width 10 height 10
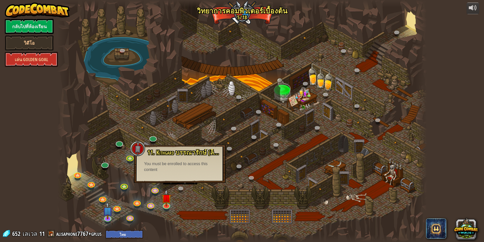
click at [175, 160] on div "11. Kithgard บรรณารักษ์ (ล็อค) ขอความช่วยเหลือจากบรรณารักษ์เร็วเข้า! You must b…" at bounding box center [180, 161] width 82 height 24
drag, startPoint x: 252, startPoint y: 95, endPoint x: 213, endPoint y: 97, distance: 39.8
click at [249, 95] on div at bounding box center [242, 121] width 370 height 242
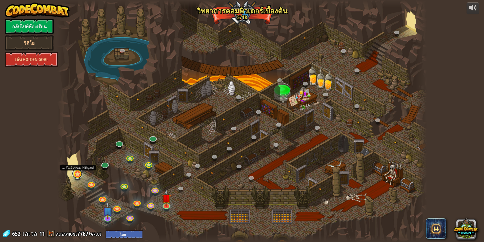
click at [78, 171] on link at bounding box center [77, 173] width 10 height 10
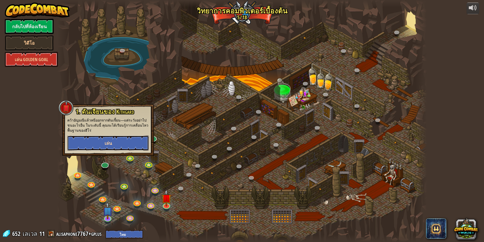
click at [92, 140] on button "เล่น" at bounding box center [108, 142] width 82 height 15
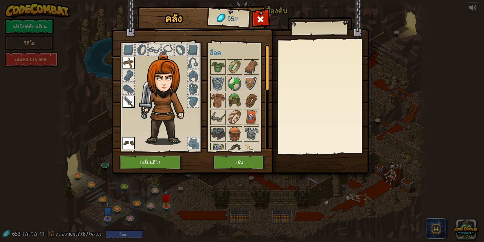
click at [94, 138] on div "คลัง 652 พร้อมใช้งาน ใช้งาน ใช้งาน ใช้งาน (ดับเบิลคลิ๊ก..เพื่อใช้งาน) ล็อค ใช้ง…" at bounding box center [242, 121] width 484 height 242
click at [90, 183] on div "คลัง 652 พร้อมใช้งาน ใช้งาน ใช้งาน ใช้งาน (ดับเบิลคลิ๊ก..เพื่อใช้งาน) ล็อค ใช้ง…" at bounding box center [242, 121] width 484 height 242
drag, startPoint x: 484, startPoint y: 10, endPoint x: 472, endPoint y: 13, distance: 11.7
click at [477, 12] on div "คลัง 652 พร้อมใช้งาน ใช้งาน ใช้งาน ใช้งาน (ดับเบิลคลิ๊ก..เพื่อใช้งาน) ล็อค ใช้ง…" at bounding box center [242, 121] width 484 height 242
click at [237, 162] on button "เล่น" at bounding box center [239, 162] width 53 height 14
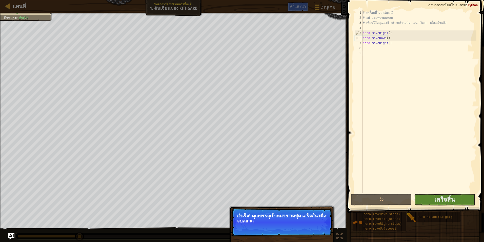
select select "th"
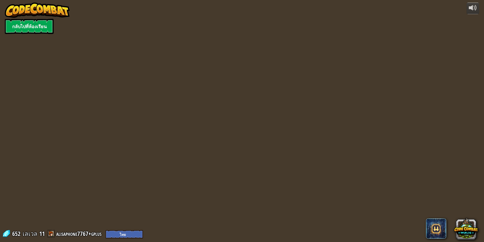
select select "th"
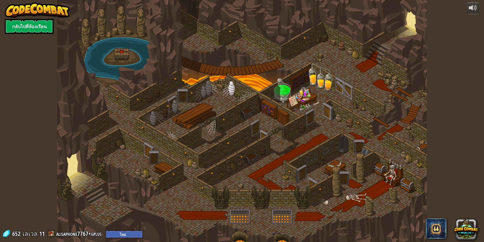
select select "th"
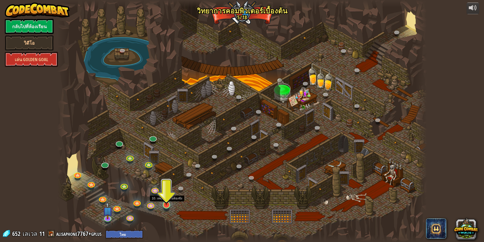
click at [167, 203] on img at bounding box center [167, 193] width 10 height 23
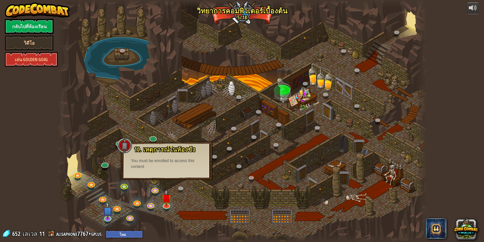
drag, startPoint x: 205, startPoint y: 141, endPoint x: 181, endPoint y: 139, distance: 24.4
click at [181, 139] on div at bounding box center [242, 121] width 370 height 242
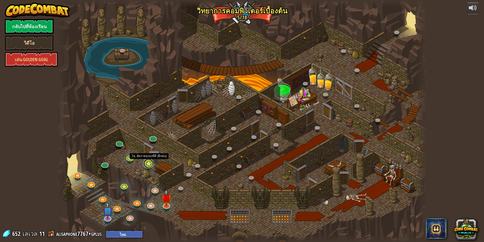
click at [147, 166] on link at bounding box center [148, 163] width 10 height 10
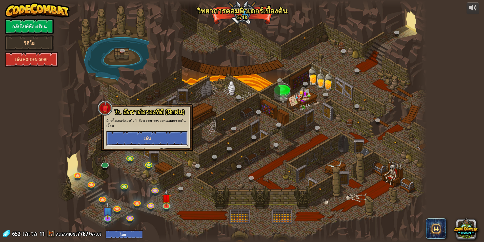
click at [149, 144] on button "เล่น" at bounding box center [147, 137] width 82 height 15
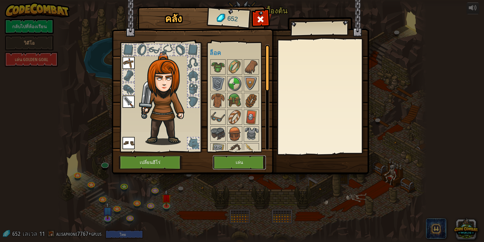
click at [230, 162] on button "เล่น" at bounding box center [239, 162] width 53 height 14
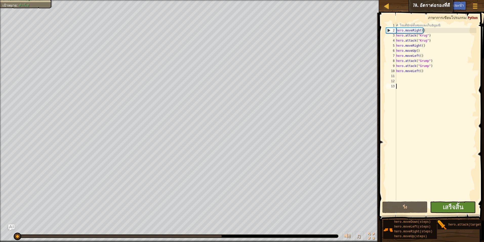
select select "th"
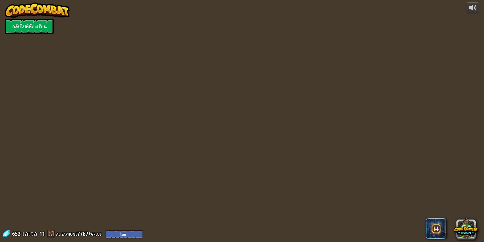
select select "th"
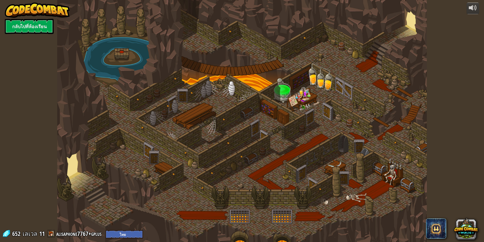
select select "th"
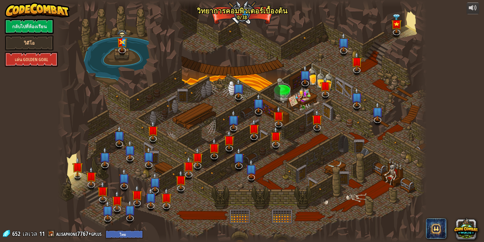
select select "th"
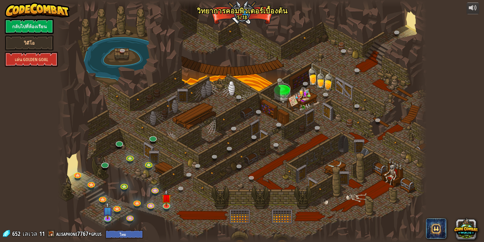
select select "th"
click at [103, 214] on img at bounding box center [108, 206] width 10 height 23
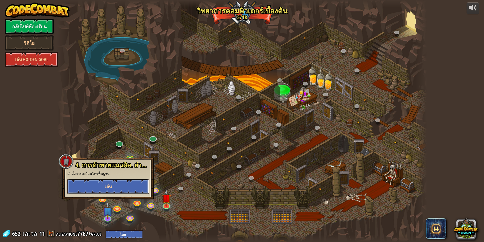
click at [111, 189] on span "เล่น" at bounding box center [108, 186] width 7 height 6
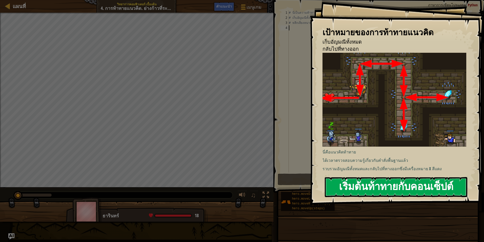
click at [373, 179] on button "เริ่มต้นท้าทายกับคอนเซ็ปต์" at bounding box center [396, 187] width 143 height 20
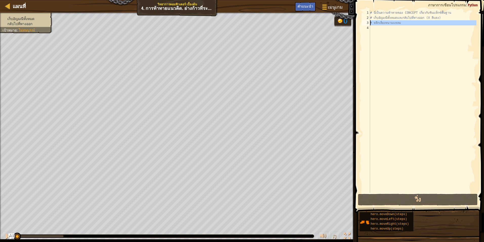
click at [366, 21] on div "3" at bounding box center [366, 22] width 8 height 5
type textarea "# หลีกเลี่ยงหนามแหลม"
click at [405, 25] on div "# นี่เป็นความท้าทายของ CONCEPT เกี่ยวกับซินแท็กซ์พื้นฐาน # เก็บ[PERSON_NAME]ทั้…" at bounding box center [422, 106] width 107 height 192
drag, startPoint x: 397, startPoint y: 11, endPoint x: 397, endPoint y: 16, distance: 5.8
click at [397, 16] on div "# นี่เป็นความท้าทายของ CONCEPT เกี่ยวกับซินแท็กซ์พื้นฐาน # เก็บ[PERSON_NAME]ทั้…" at bounding box center [422, 106] width 107 height 192
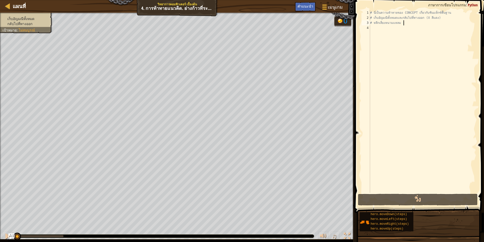
click at [404, 22] on div "# นี่เป็นความท้าทายของ CONCEPT เกี่ยวกับซินแท็กซ์พื้นฐาน # เก็บ[PERSON_NAME]ทั้…" at bounding box center [422, 106] width 107 height 192
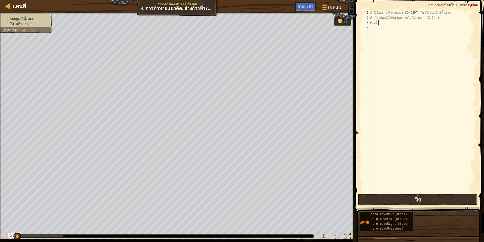
type textarea "#"
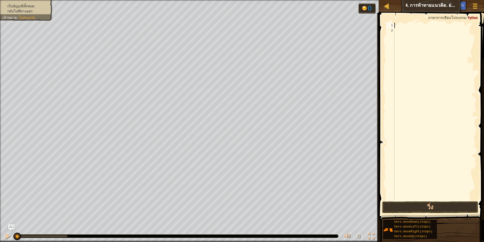
type textarea "h"
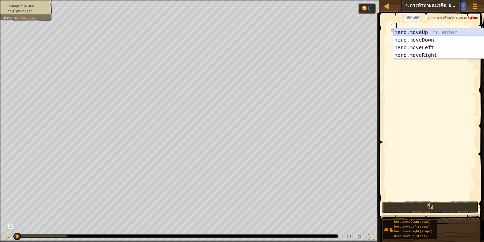
click at [420, 32] on div "h ero.moveUp กด enter h ero.moveDown กด enter h ero.moveLeft กด enter h ero.mov…" at bounding box center [441, 51] width 96 height 46
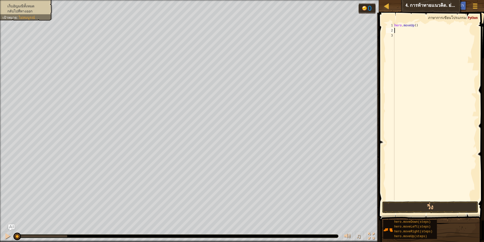
type textarea "h"
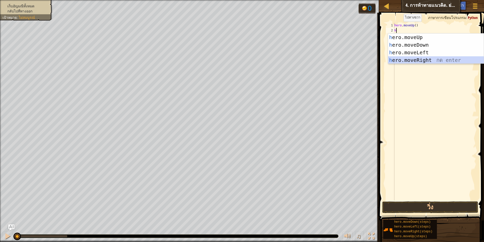
click at [423, 57] on div "h ero.moveUp กด enter h ero.moveDown กด enter h ero.moveLeft กด enter h ero.mov…" at bounding box center [436, 56] width 96 height 46
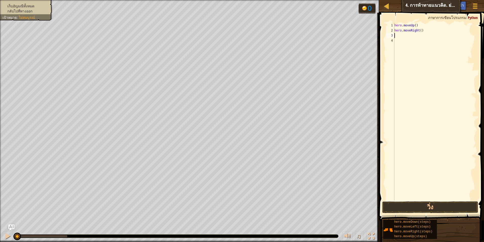
type textarea "h"
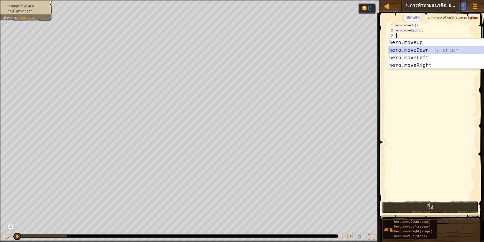
click at [402, 48] on div "h ero.moveUp กด enter h ero.moveDown กด enter h ero.moveLeft กด enter h ero.mov…" at bounding box center [436, 61] width 96 height 46
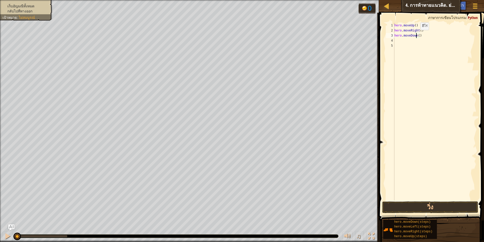
click at [416, 35] on div "hero . moveUp ( ) hero . moveRight ( ) hero . moveDown ( )" at bounding box center [434, 116] width 83 height 187
click at [418, 35] on div "hero . moveUp ( ) hero . moveRight ( ) hero . moveDown ( )" at bounding box center [434, 116] width 83 height 187
click at [444, 203] on button "วิ่ง" at bounding box center [430, 207] width 96 height 12
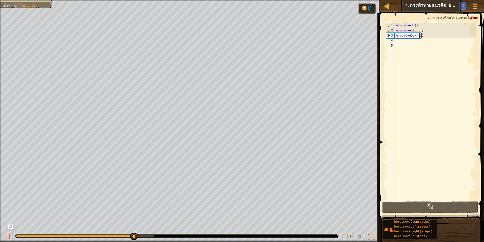
scroll to position [2, 2]
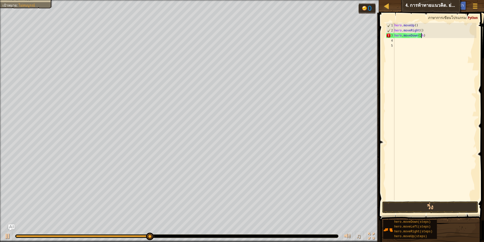
type textarea "hero.moveDown(2)"
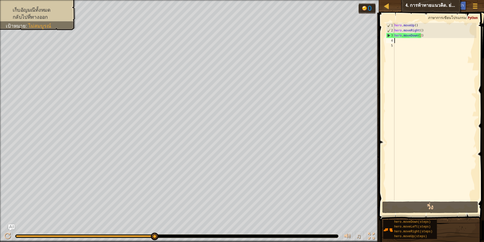
click at [408, 43] on div "hero . moveUp ( ) hero . moveRight ( ) hero . moveDown ( 2 )" at bounding box center [434, 116] width 83 height 187
type textarea "h"
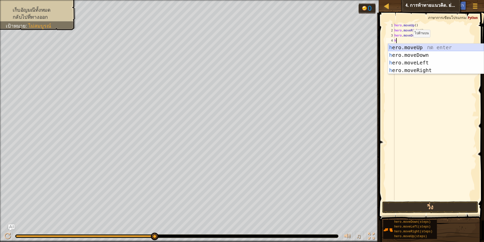
click at [415, 48] on div "h ero.moveUp กด enter h ero.moveDown กด enter h ero.moveLeft กด enter h ero.mov…" at bounding box center [436, 67] width 96 height 46
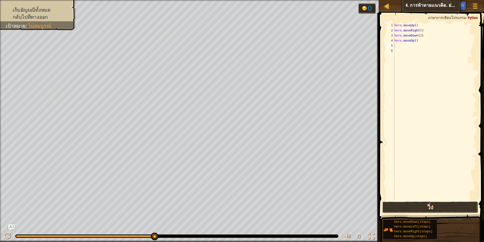
drag, startPoint x: 421, startPoint y: 203, endPoint x: 428, endPoint y: 207, distance: 8.4
click at [428, 207] on button "วิ่ง" at bounding box center [430, 207] width 96 height 12
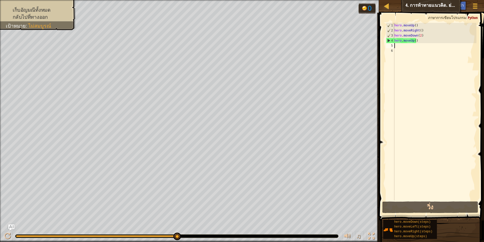
type textarea "h"
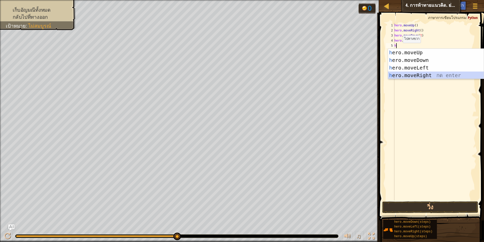
click at [405, 72] on div "h ero.moveUp กด enter h ero.moveDown กด enter h ero.moveLeft กด enter h ero.mov…" at bounding box center [436, 72] width 96 height 46
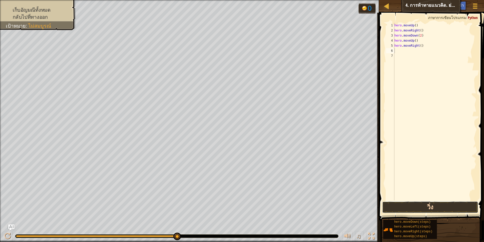
click at [414, 203] on button "วิ่ง" at bounding box center [430, 207] width 96 height 12
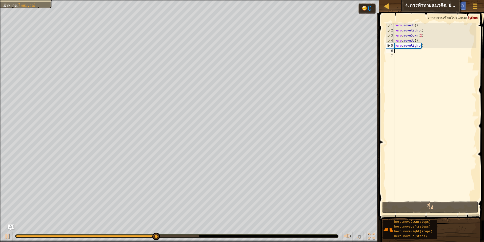
type textarea "h"
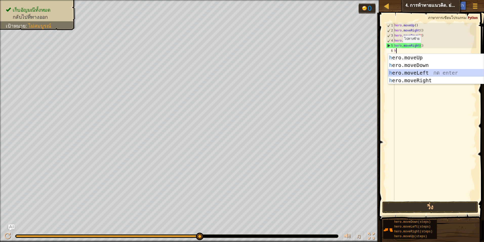
click at [408, 73] on div "h ero.moveUp กด enter h ero.moveDown กด enter h ero.moveLeft กด enter h ero.mov…" at bounding box center [436, 77] width 96 height 46
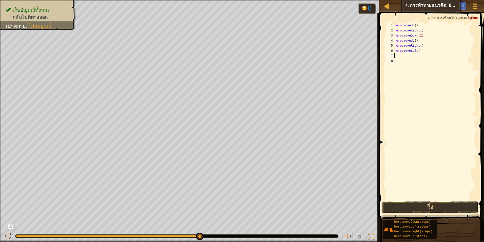
type textarea "h"
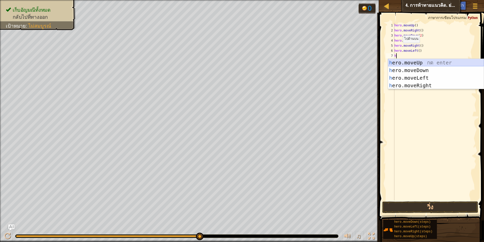
click at [403, 62] on div "h ero.moveUp กด enter h ero.moveDown กด enter h ero.moveLeft กด enter h ero.mov…" at bounding box center [436, 82] width 96 height 46
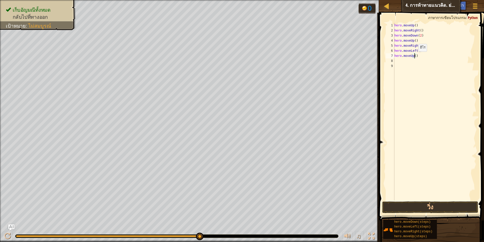
click at [414, 56] on div "hero . moveUp ( ) hero . moveRight ( ) hero . moveDown ( 2 ) hero . moveUp ( ) …" at bounding box center [434, 116] width 83 height 187
type textarea "hero.moveUp()"
click at [419, 199] on div "hero . moveUp ( ) hero . moveRight ( ) hero . moveDown ( 2 ) hero . moveUp ( ) …" at bounding box center [434, 116] width 83 height 187
click at [419, 203] on button "วิ่ง" at bounding box center [430, 207] width 96 height 12
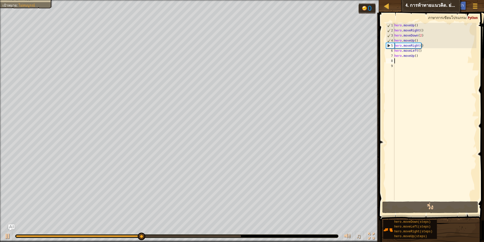
click at [395, 62] on div "hero . moveUp ( ) hero . moveRight ( ) hero . moveDown ( 2 ) hero . moveUp ( ) …" at bounding box center [434, 116] width 83 height 187
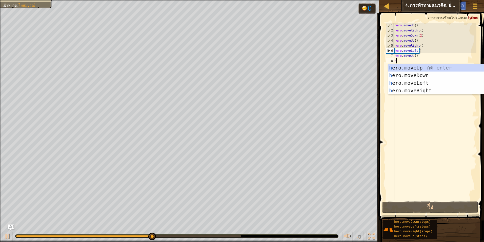
type textarea "h"
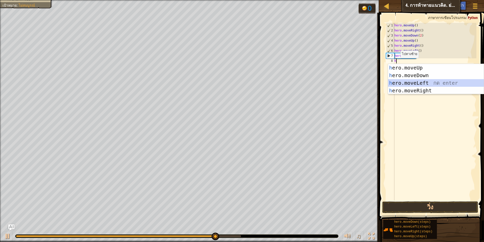
click at [411, 82] on div "h ero.moveUp กด enter h ero.moveDown กด enter h ero.moveLeft กด enter h ero.mov…" at bounding box center [436, 87] width 96 height 46
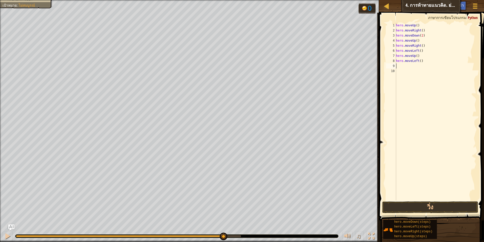
type textarea "h"
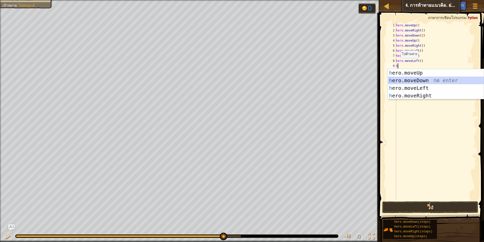
click at [406, 79] on div "h ero.moveUp กด enter h ero.moveDown กด enter h ero.moveLeft กด enter h ero.mov…" at bounding box center [436, 92] width 96 height 46
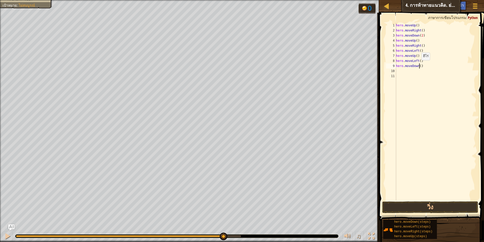
click at [419, 65] on div "hero . moveUp ( ) hero . moveRight ( ) hero . moveDown ( 2 ) hero . moveUp ( ) …" at bounding box center [436, 116] width 82 height 187
click at [444, 207] on button "วิ่ง" at bounding box center [430, 207] width 96 height 12
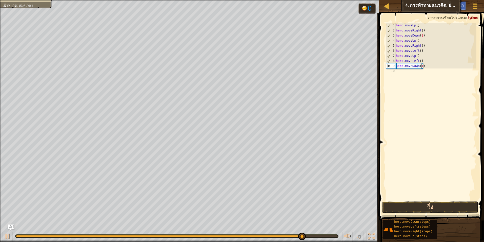
type textarea "hero.moveDown(1)"
click at [425, 204] on button "วิ่ง" at bounding box center [430, 207] width 96 height 12
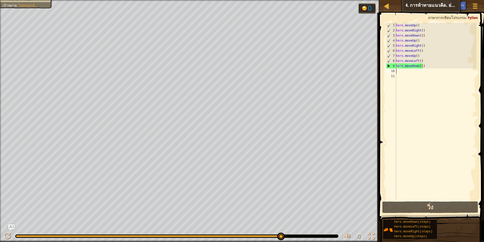
click at [398, 70] on div "hero . moveUp ( ) hero . moveRight ( ) hero . moveDown ( 2 ) hero . moveUp ( ) …" at bounding box center [436, 116] width 82 height 187
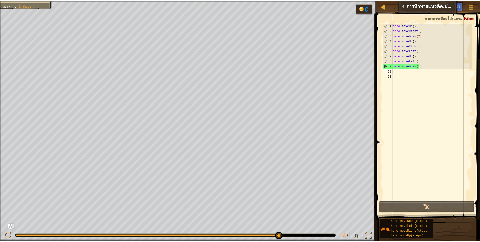
scroll to position [2, 0]
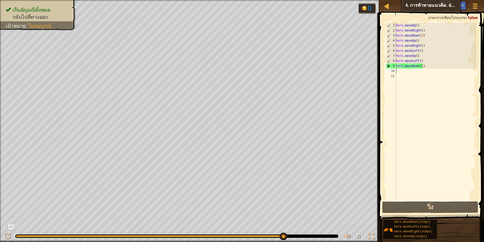
type textarea "h"
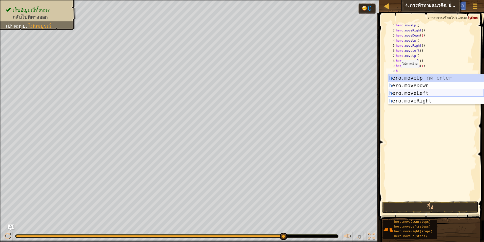
click at [403, 93] on div "h ero.moveUp กด enter h ero.moveDown กด enter h ero.moveLeft กด enter h ero.mov…" at bounding box center [436, 97] width 96 height 46
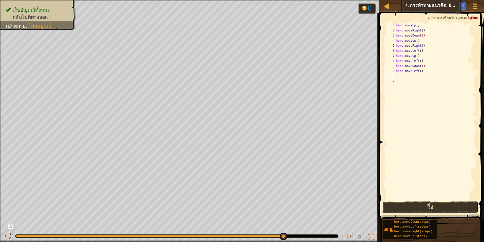
click at [424, 209] on button "วิ่ง" at bounding box center [430, 207] width 96 height 12
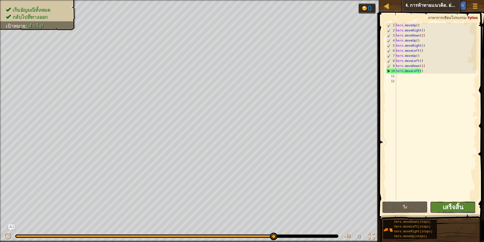
click at [452, 205] on span "เสร็จสิ้น" at bounding box center [453, 207] width 21 height 8
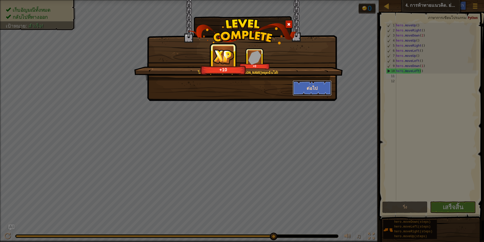
click at [312, 86] on button "ต่อไป" at bounding box center [312, 87] width 39 height 15
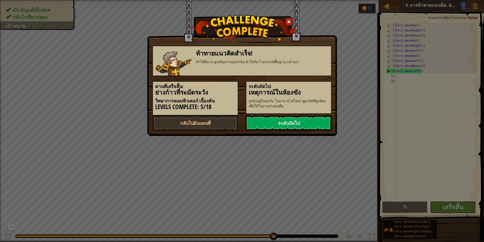
click at [306, 124] on link "ระดับถัดไป" at bounding box center [289, 122] width 86 height 15
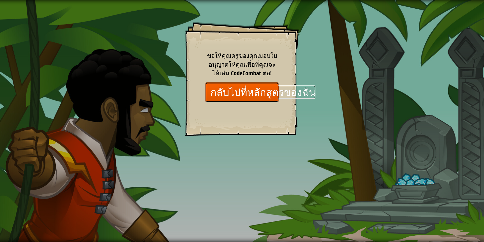
click at [265, 88] on link "กลับไปที่หลักสูตรของฉัน" at bounding box center [241, 91] width 73 height 19
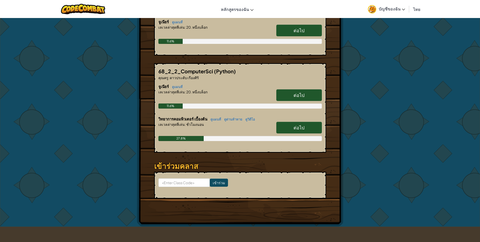
scroll to position [127, 0]
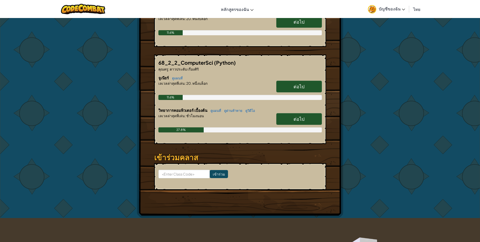
click at [288, 123] on link "ต่อไป" at bounding box center [299, 119] width 46 height 12
select select "th"
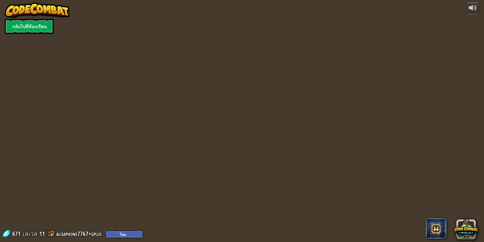
select select "th"
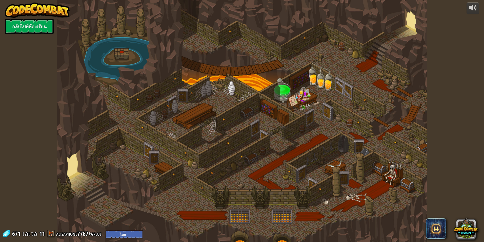
select select "th"
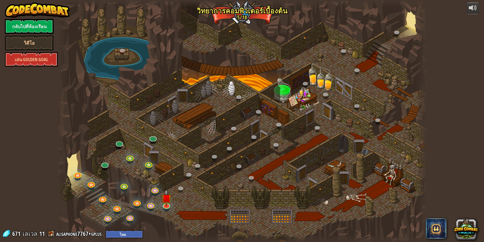
select select "th"
click at [178, 185] on div at bounding box center [242, 121] width 370 height 242
click at [164, 177] on div at bounding box center [242, 121] width 370 height 242
click at [165, 185] on div at bounding box center [242, 121] width 370 height 242
click at [170, 188] on img at bounding box center [167, 193] width 10 height 23
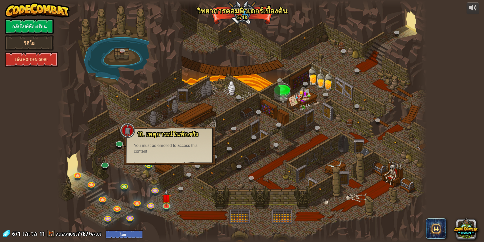
click at [171, 171] on div at bounding box center [242, 121] width 370 height 242
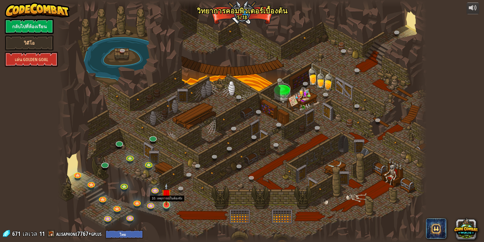
click at [167, 190] on img at bounding box center [167, 193] width 10 height 23
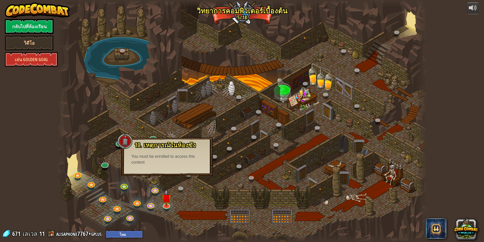
drag, startPoint x: 160, startPoint y: 194, endPoint x: 109, endPoint y: 170, distance: 55.8
click at [131, 176] on div at bounding box center [242, 121] width 370 height 242
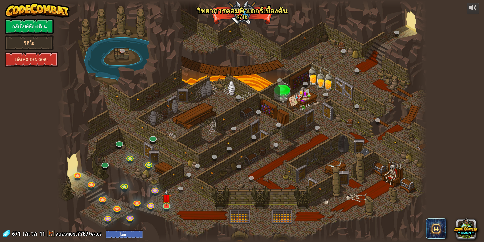
click at [26, 58] on link "เล่น Golden Goal" at bounding box center [31, 59] width 53 height 15
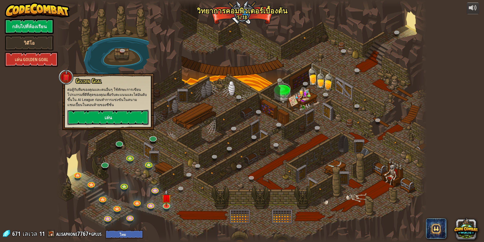
click at [119, 118] on link "เล่น" at bounding box center [108, 117] width 82 height 15
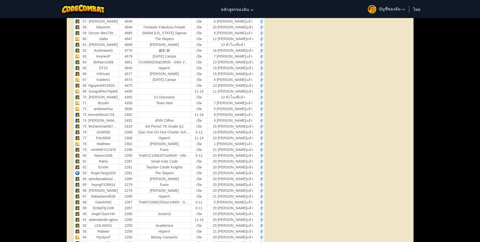
scroll to position [532, 0]
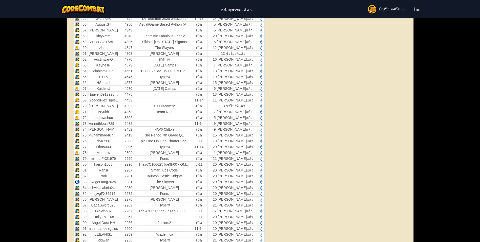
select select "th"
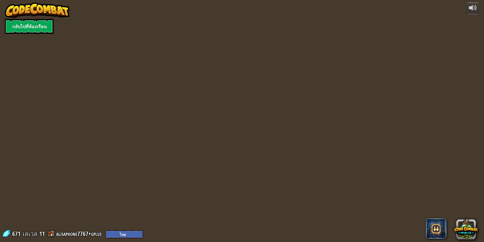
select select "th"
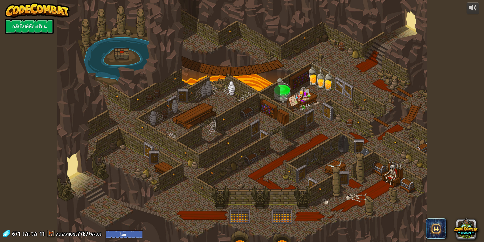
select select "th"
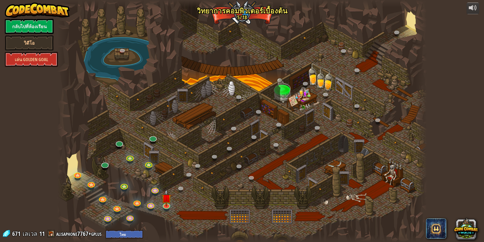
select select "th"
drag, startPoint x: 164, startPoint y: 198, endPoint x: 164, endPoint y: 187, distance: 11.9
click at [164, 198] on img at bounding box center [167, 197] width 10 height 17
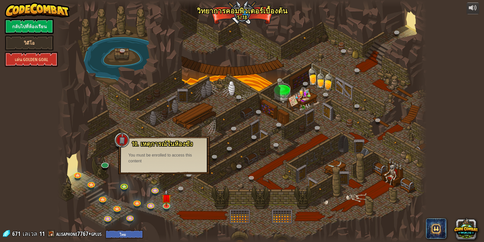
click at [163, 168] on div "10. เหตุการณ์ในห้องขัง ถูกขังอยู่ในคุกกับ โอมาน บิวสโตน! พูดรหัสที่ถูกต้องเพื่อ…" at bounding box center [164, 155] width 92 height 38
click at [165, 202] on img at bounding box center [167, 193] width 10 height 23
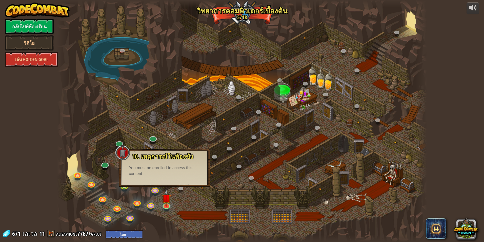
click at [41, 72] on div "powered by กลับไปที่ห้องเรียน วิดีโอ เล่น Golden Goal 25. Kithgard ประตู (ล็อค)…" at bounding box center [242, 121] width 484 height 242
click at [37, 58] on link "เล่น Golden Goal" at bounding box center [31, 59] width 53 height 15
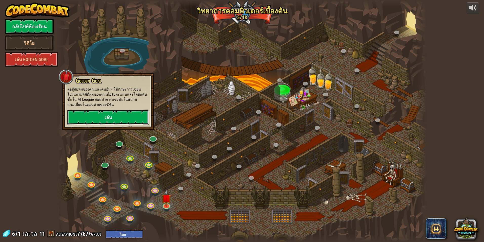
click at [123, 113] on link "เล่น" at bounding box center [108, 116] width 82 height 15
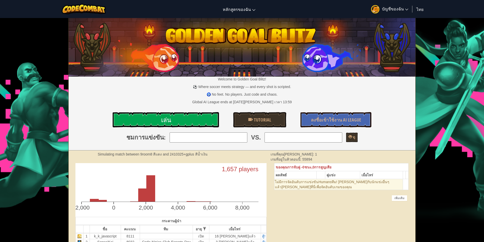
select select "th"
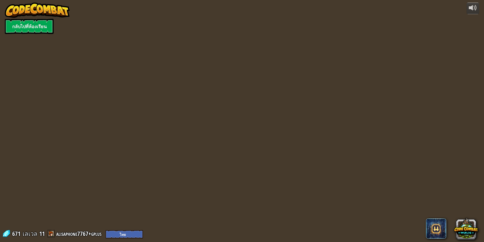
select select "th"
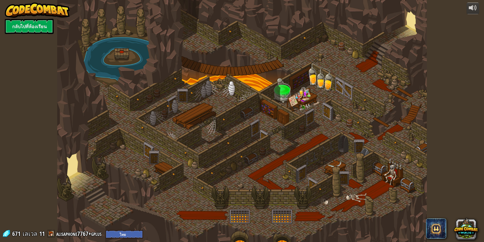
select select "th"
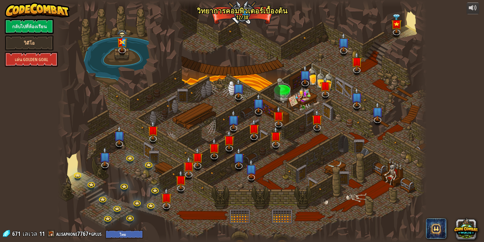
select select "th"
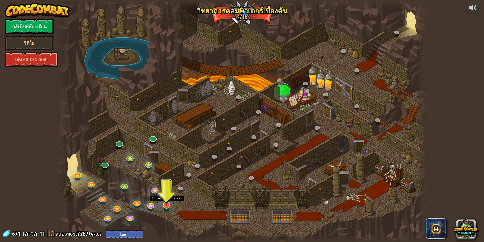
click at [169, 197] on img at bounding box center [167, 193] width 10 height 23
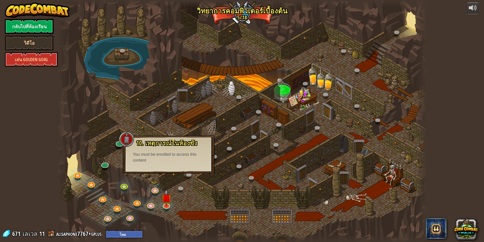
click at [168, 171] on div "10. เหตุการณ์ในห้องขัง ถูกขังอยู่ในคุกกับ โอมาน บิวสโตน! พูดรหัสที่ถูกต้องเพื่อ…" at bounding box center [169, 154] width 92 height 38
drag, startPoint x: 317, startPoint y: 89, endPoint x: 309, endPoint y: 90, distance: 8.5
click at [312, 90] on div at bounding box center [242, 121] width 370 height 242
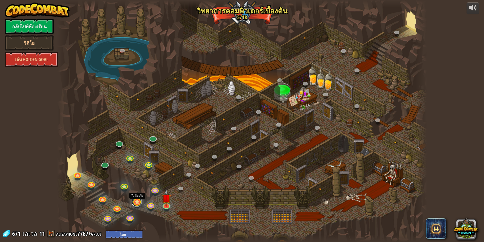
click at [137, 203] on link at bounding box center [137, 201] width 10 height 10
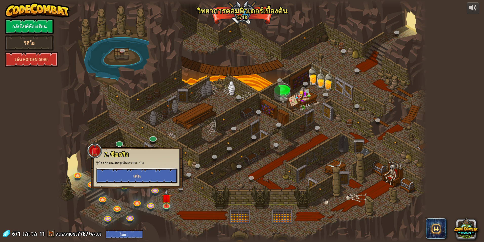
click at [140, 171] on button "เล่น" at bounding box center [137, 175] width 82 height 15
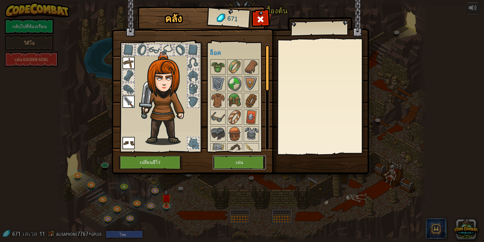
click at [237, 160] on button "เล่น" at bounding box center [239, 162] width 53 height 14
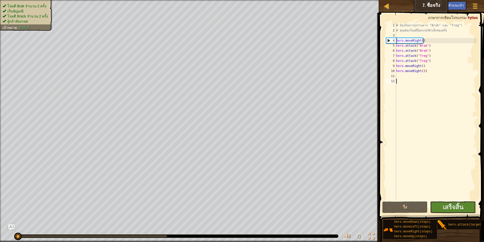
select select "th"
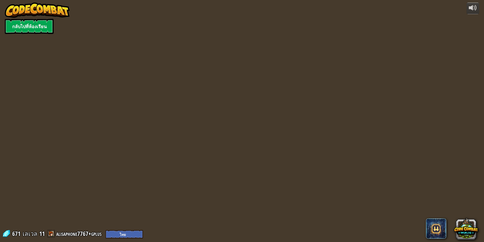
select select "th"
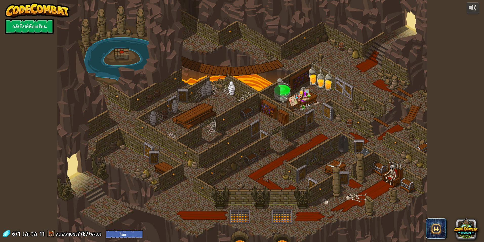
select select "th"
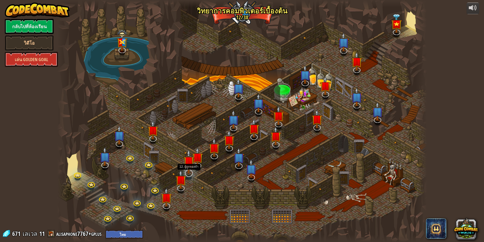
select select "th"
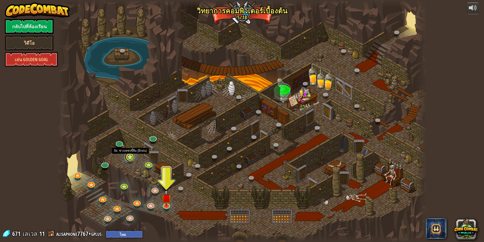
click at [132, 157] on link at bounding box center [130, 156] width 10 height 10
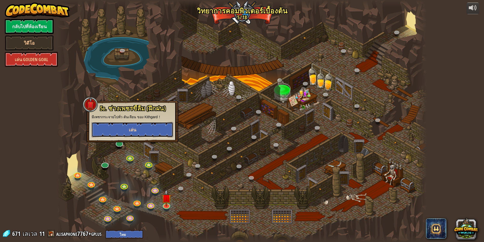
drag, startPoint x: 132, startPoint y: 123, endPoint x: 132, endPoint y: 125, distance: 2.8
click at [132, 125] on button "เล่น" at bounding box center [133, 129] width 82 height 15
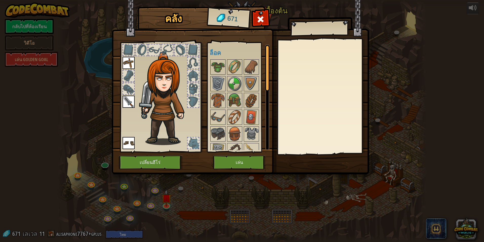
click at [480, 1] on html "powered by กลับไปที่ห้องเรียน วิดีโอ เล่น Golden Goal 25. Kithgard ประตู (ล็อค)…" at bounding box center [242, 0] width 484 height 1
click at [48, 45] on div "คลัง 671 พร้อมใช้งาน ใช้งาน ใช้งาน ใช้งาน (ดับเบิลคลิ๊ก..เพื่อใช้งาน) ล็อค ใช้ง…" at bounding box center [242, 121] width 484 height 242
